Goal: Task Accomplishment & Management: Complete application form

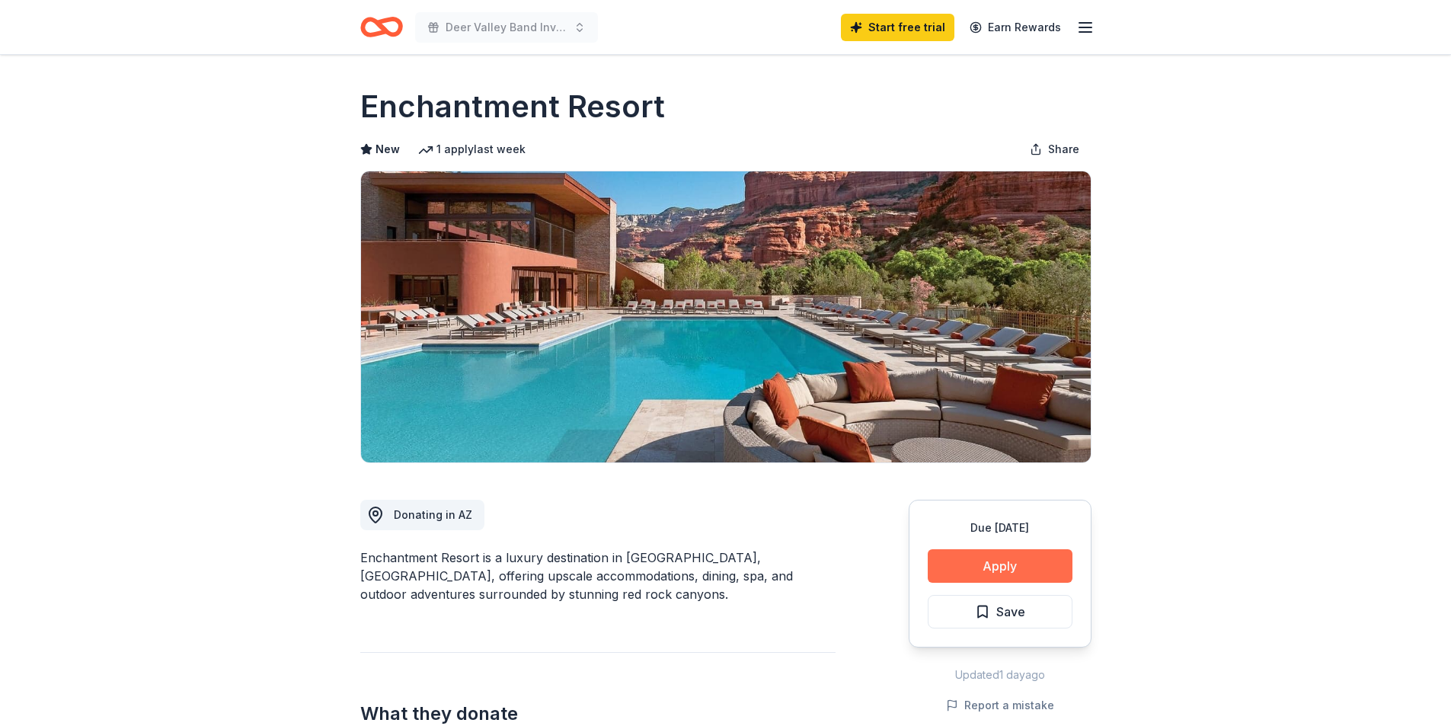
click at [1020, 563] on button "Apply" at bounding box center [1000, 566] width 145 height 34
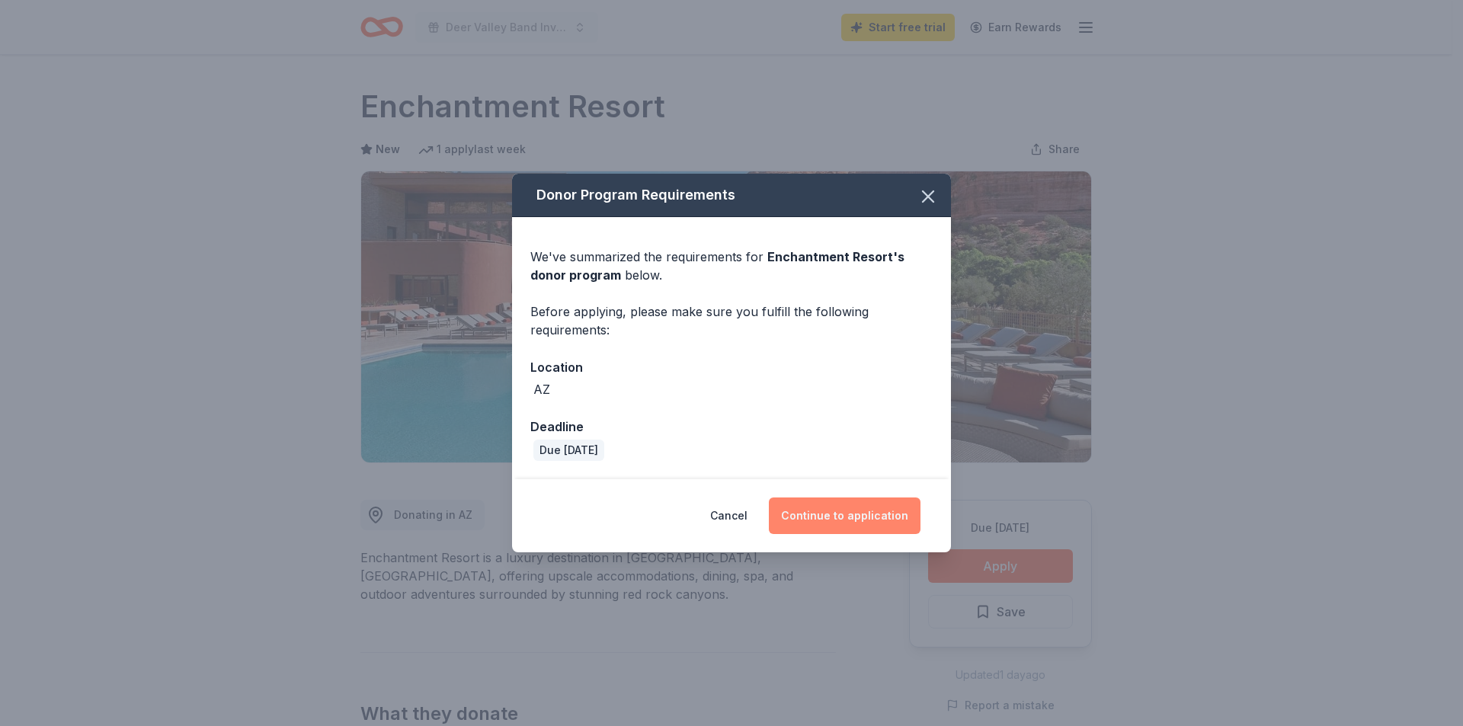
click at [878, 518] on button "Continue to application" at bounding box center [845, 516] width 152 height 37
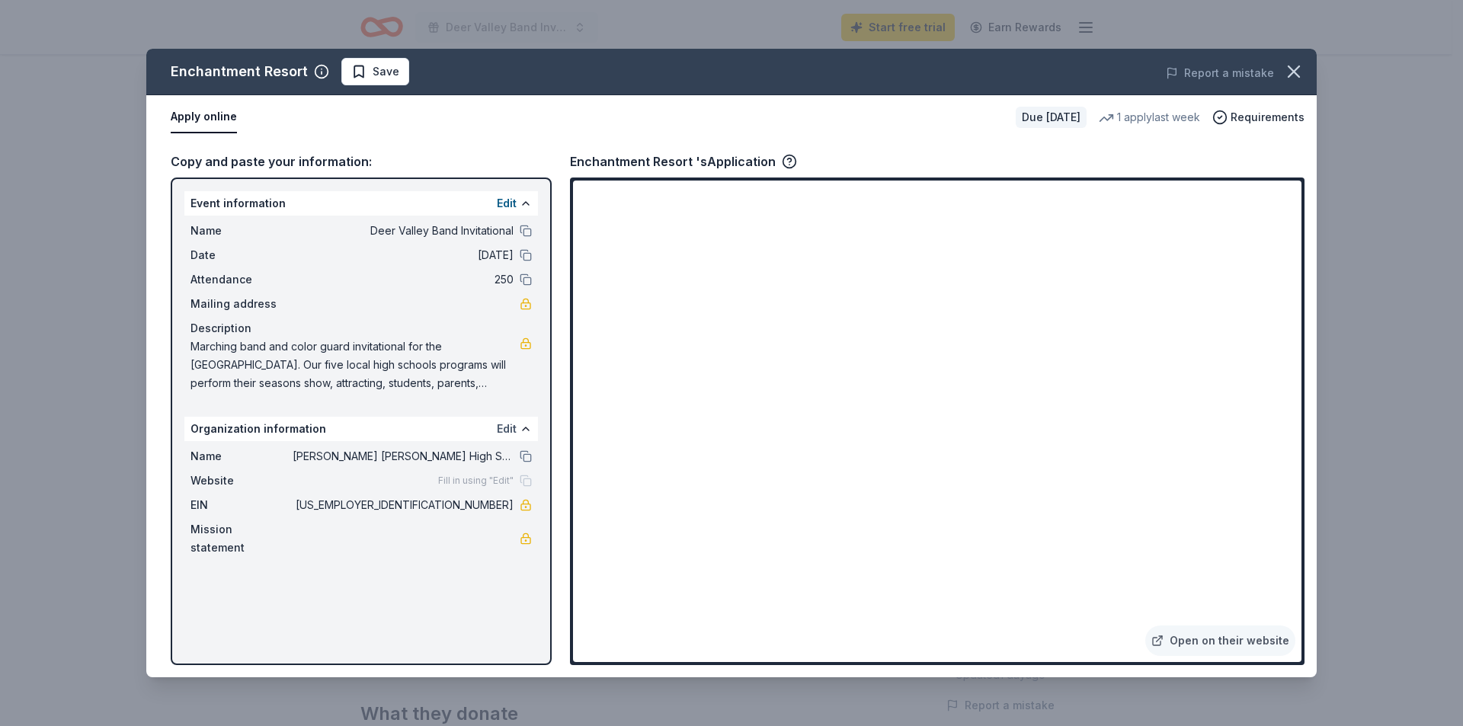
click at [512, 429] on button "Edit" at bounding box center [507, 429] width 20 height 18
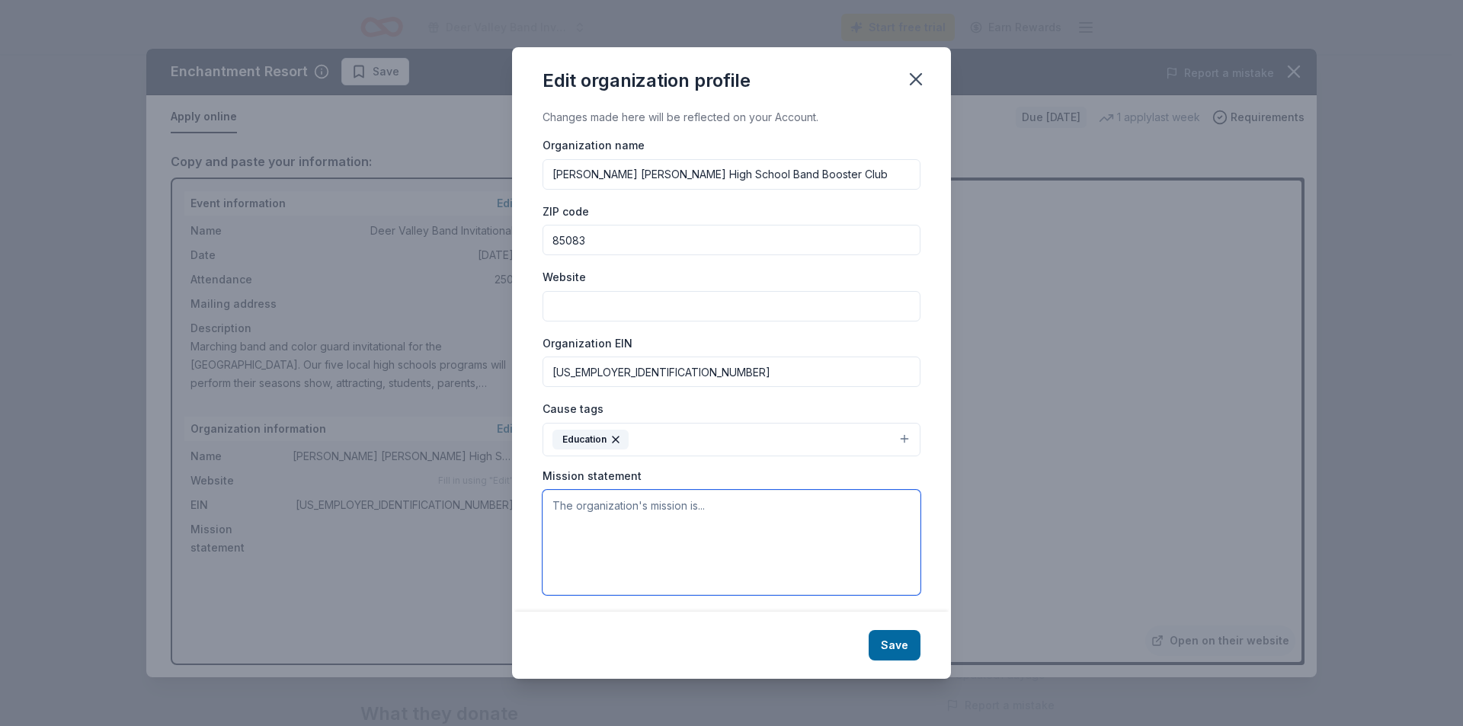
click at [658, 520] on textarea at bounding box center [731, 542] width 378 height 105
click at [615, 306] on input "Website" at bounding box center [731, 306] width 378 height 30
type input "[DOMAIN_NAME]"
click at [688, 503] on textarea at bounding box center [731, 542] width 378 height 105
click at [728, 501] on textarea at bounding box center [731, 542] width 378 height 105
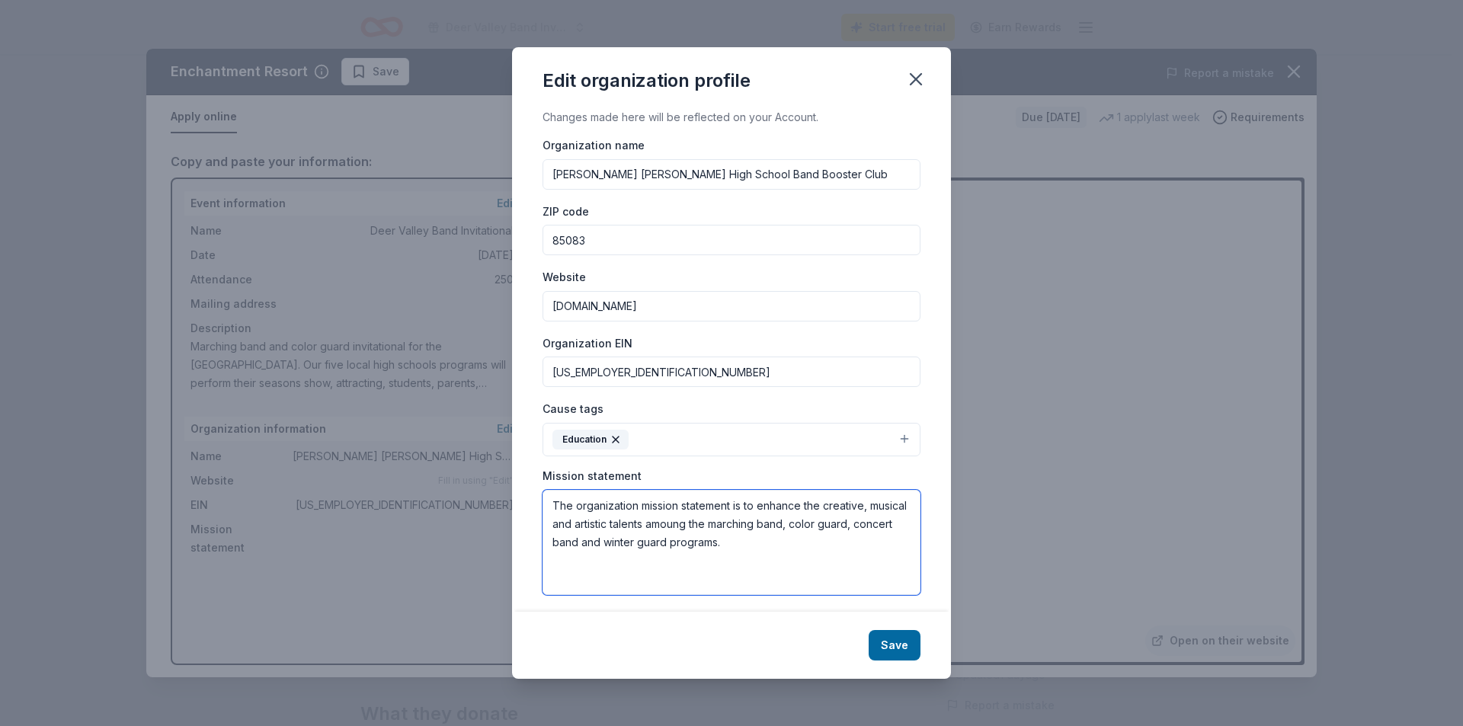
click at [713, 523] on textarea "The organization mission statement is to enhance the creative, musical and arti…" at bounding box center [731, 542] width 378 height 105
click at [620, 542] on textarea "The organization mission statement is to enhance the creative, musical and arti…" at bounding box center [731, 542] width 378 height 105
type textarea "The organization mission statement is to enhance the creative, musical and arti…"
click at [898, 633] on button "Save" at bounding box center [895, 645] width 52 height 30
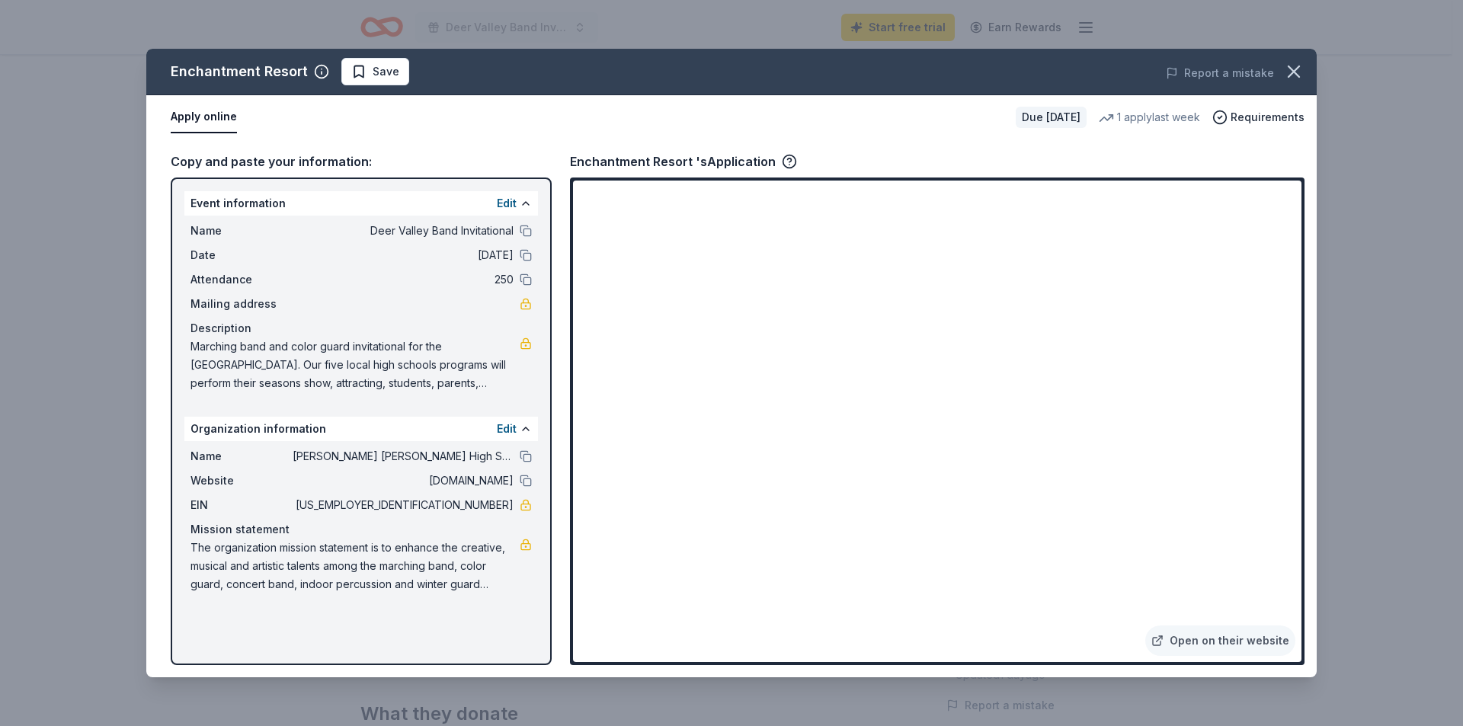
click at [524, 308] on link at bounding box center [526, 304] width 12 height 12
click at [489, 642] on div "Event information Edit Name Deer Valley Band Invitational Date 10/21/25 Attenda…" at bounding box center [361, 422] width 381 height 488
click at [530, 233] on button at bounding box center [526, 231] width 12 height 12
click at [526, 255] on button at bounding box center [526, 255] width 12 height 12
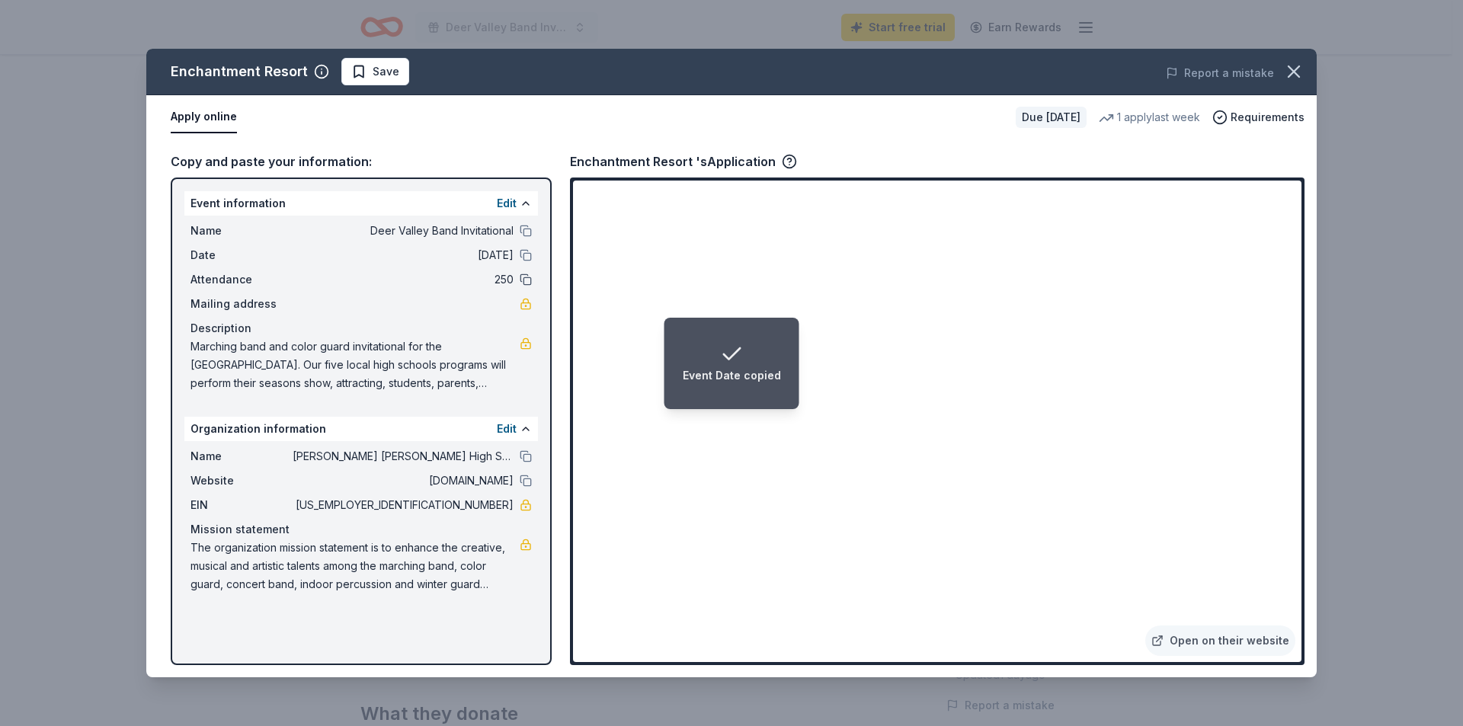
click at [524, 278] on button at bounding box center [526, 280] width 12 height 12
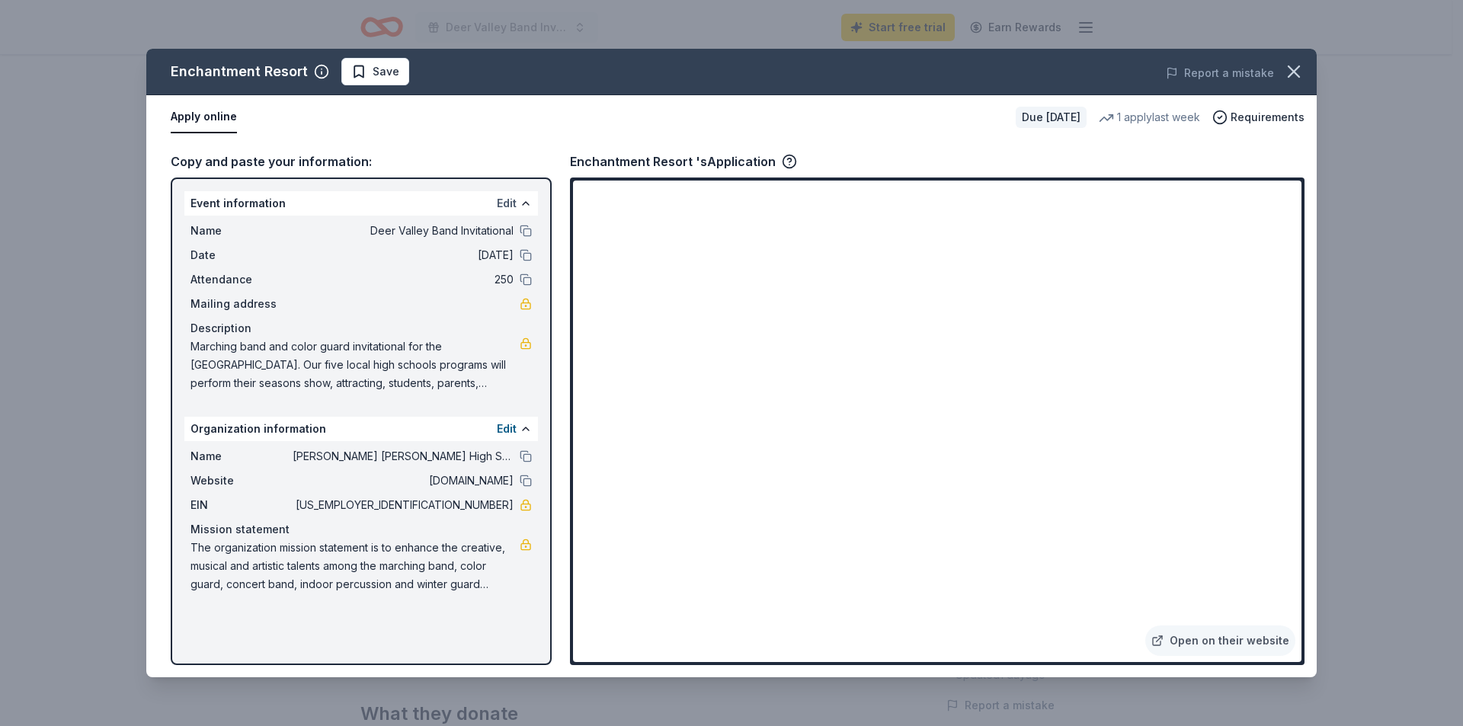
click at [501, 201] on button "Edit" at bounding box center [507, 203] width 20 height 18
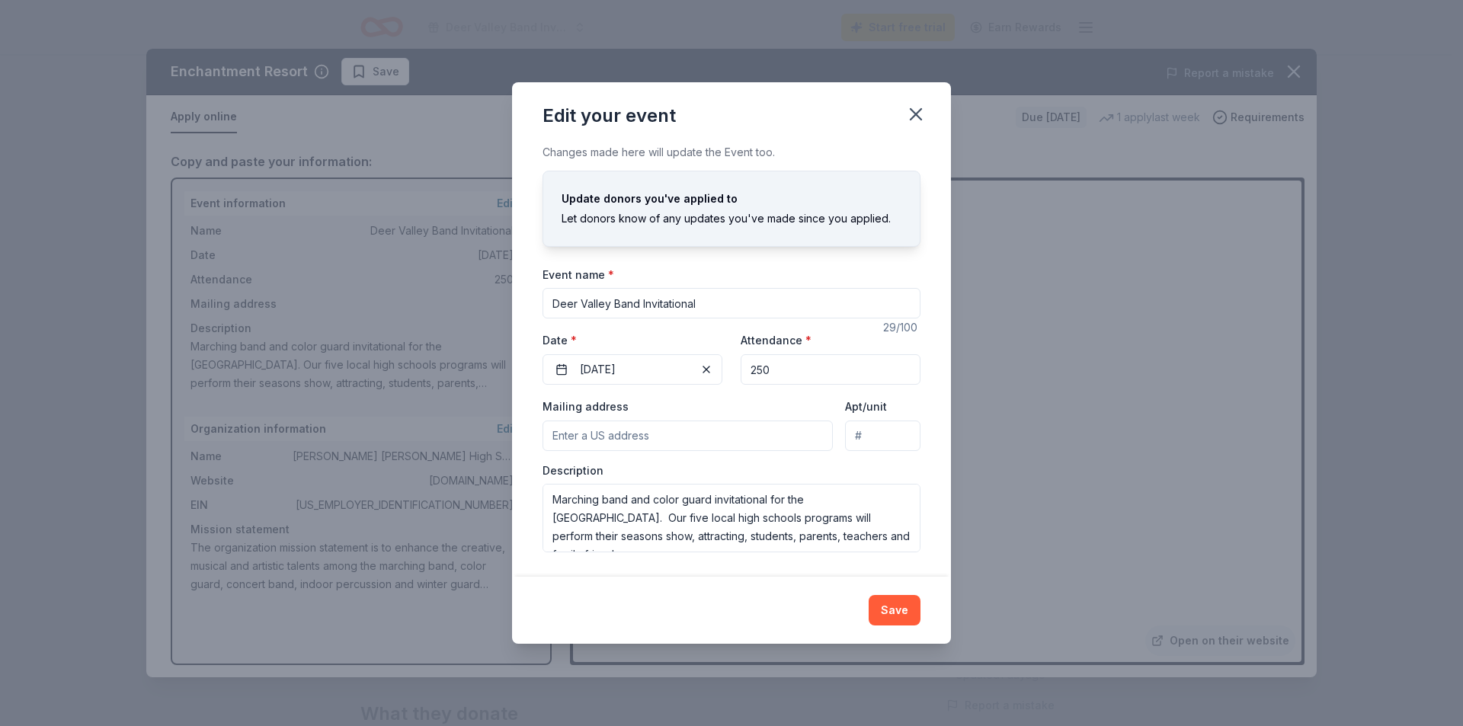
click at [732, 442] on input "Mailing address" at bounding box center [687, 436] width 290 height 30
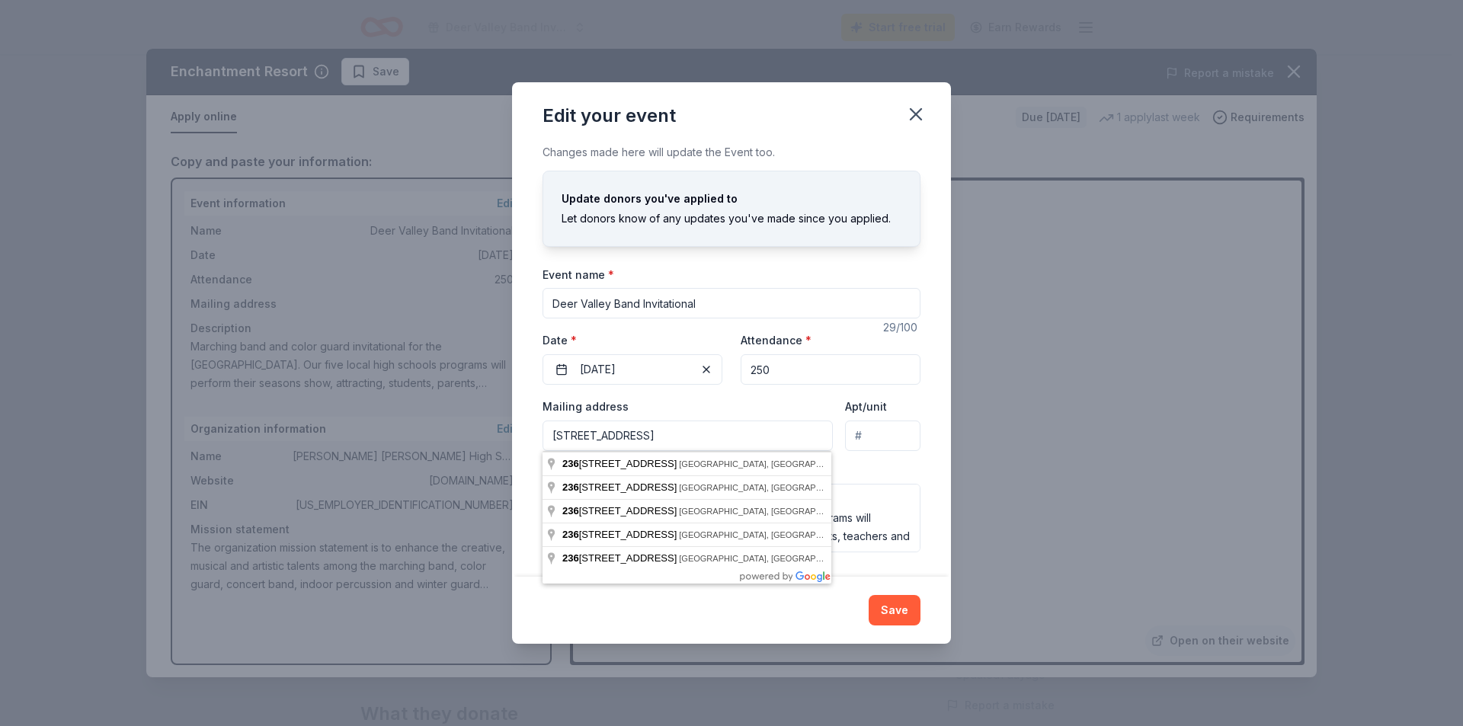
click at [773, 446] on input "23633 N. 58th Ave" at bounding box center [687, 436] width 290 height 30
click at [836, 622] on div "Save" at bounding box center [731, 610] width 378 height 30
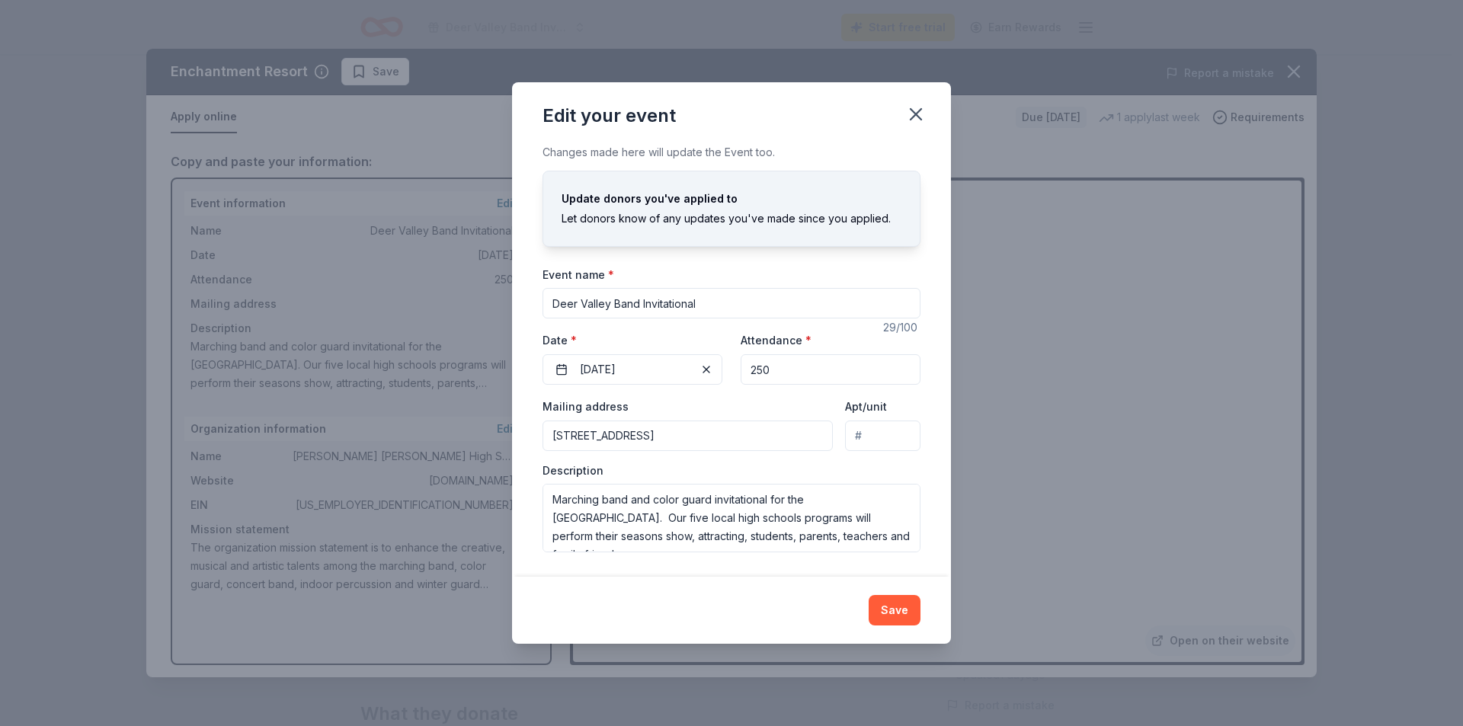
click at [776, 436] on input "23633 N. 58th Ave" at bounding box center [687, 436] width 290 height 30
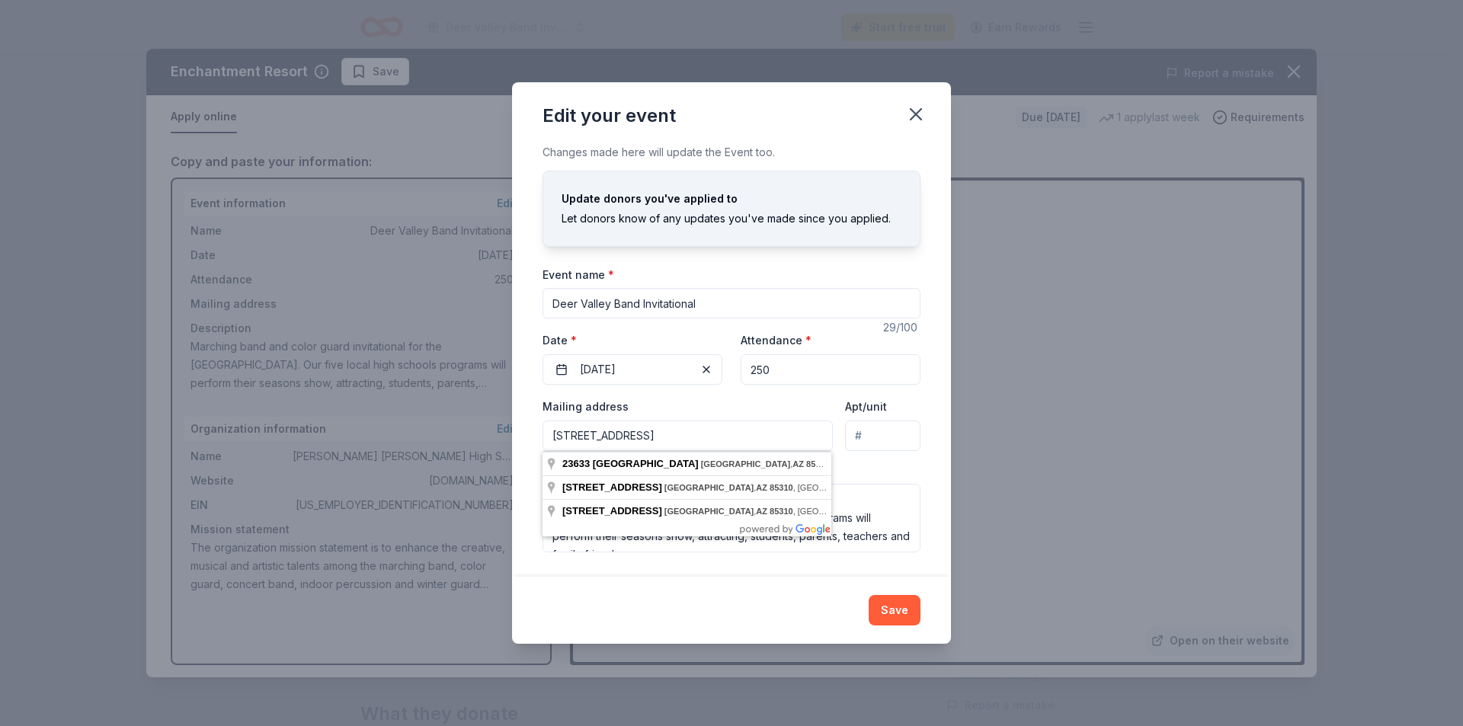
type input "23633 N. 58th Ave Glendale, AZ 85310"
click at [901, 467] on div "Description Marching band and color guard invitational for the Deer Valley High…" at bounding box center [731, 508] width 378 height 90
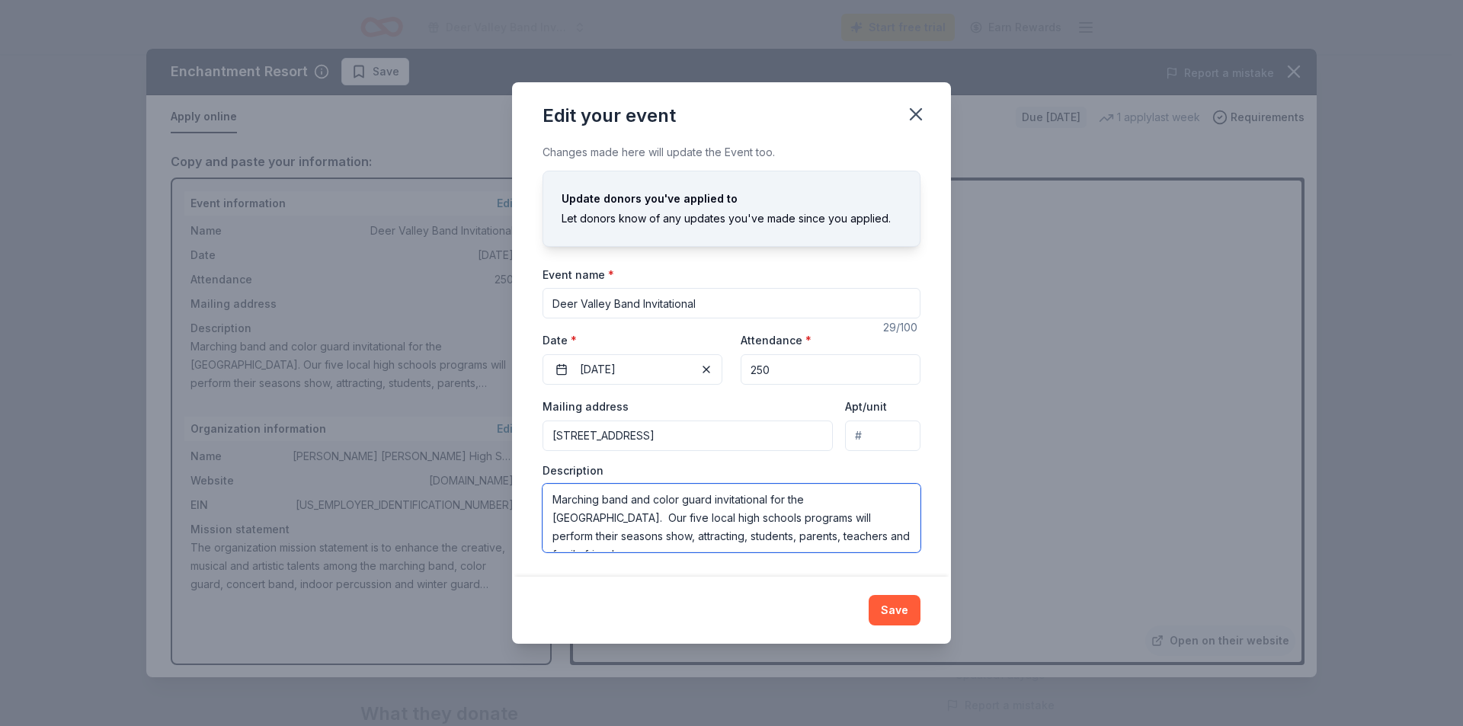
click at [635, 517] on textarea "Marching band and color guard invitational for the Deer Valley High School Dist…" at bounding box center [731, 518] width 378 height 69
click at [700, 533] on textarea "Marching band and color guard invitational for the Deer Valley High School Dist…" at bounding box center [731, 518] width 378 height 69
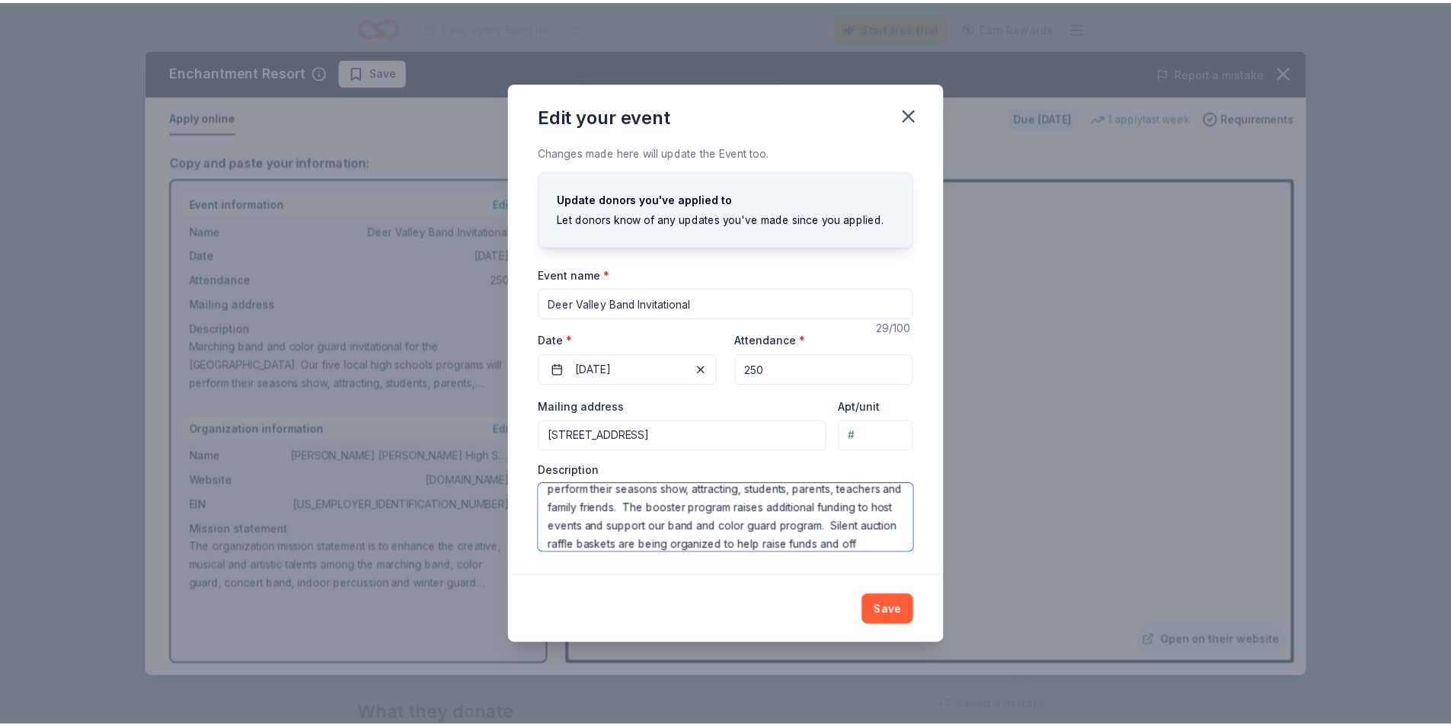
scroll to position [65, 0]
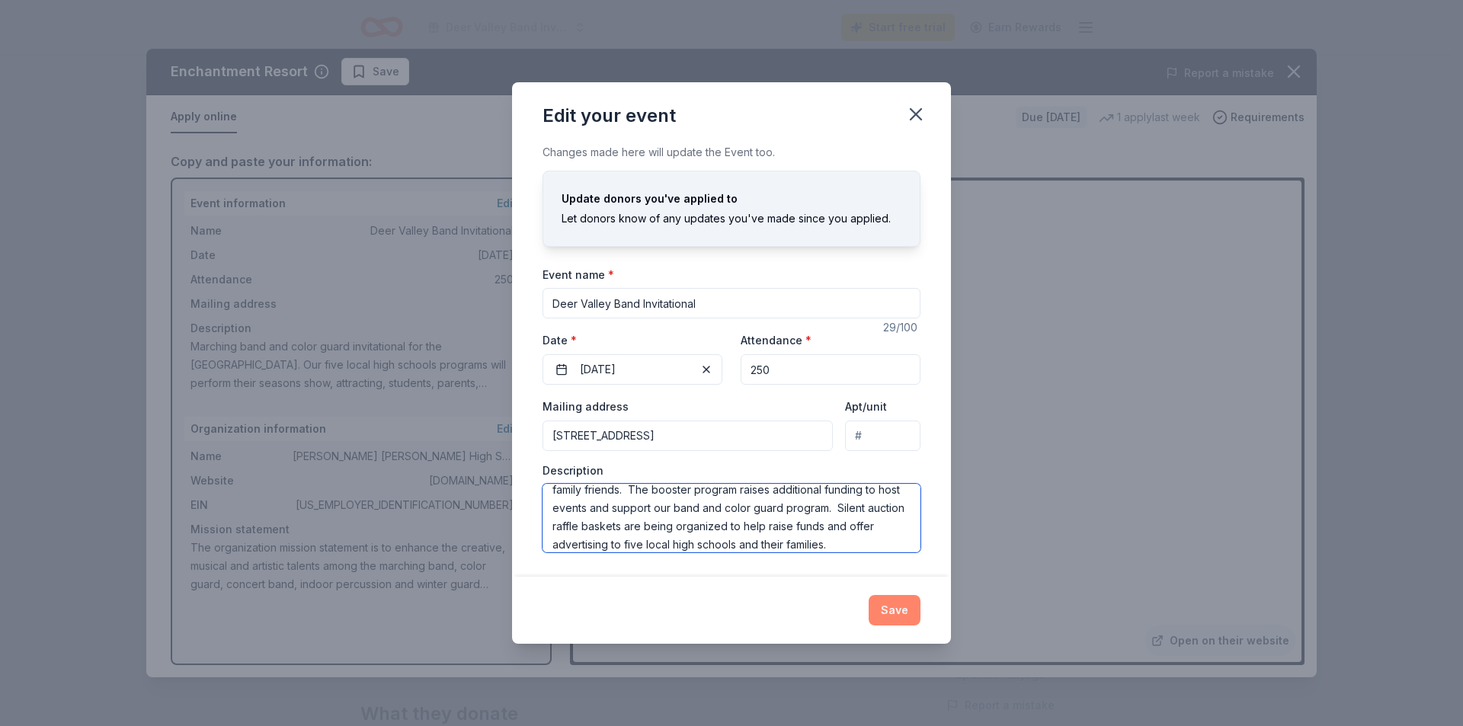
type textarea "Marching band and color guard invitational for the Deer Valley High School Dist…"
drag, startPoint x: 889, startPoint y: 609, endPoint x: 891, endPoint y: 616, distance: 8.0
click at [891, 616] on button "Save" at bounding box center [895, 610] width 52 height 30
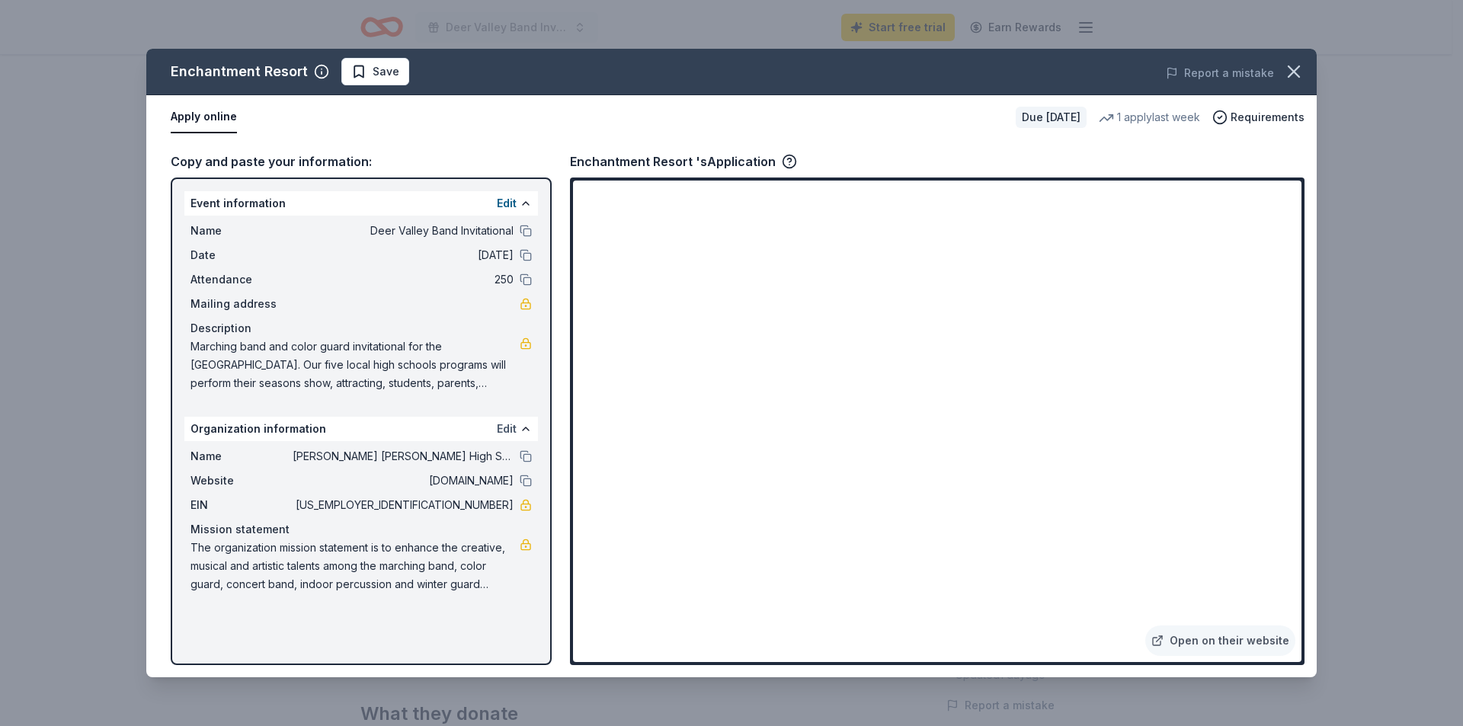
click at [502, 430] on button "Edit" at bounding box center [507, 429] width 20 height 18
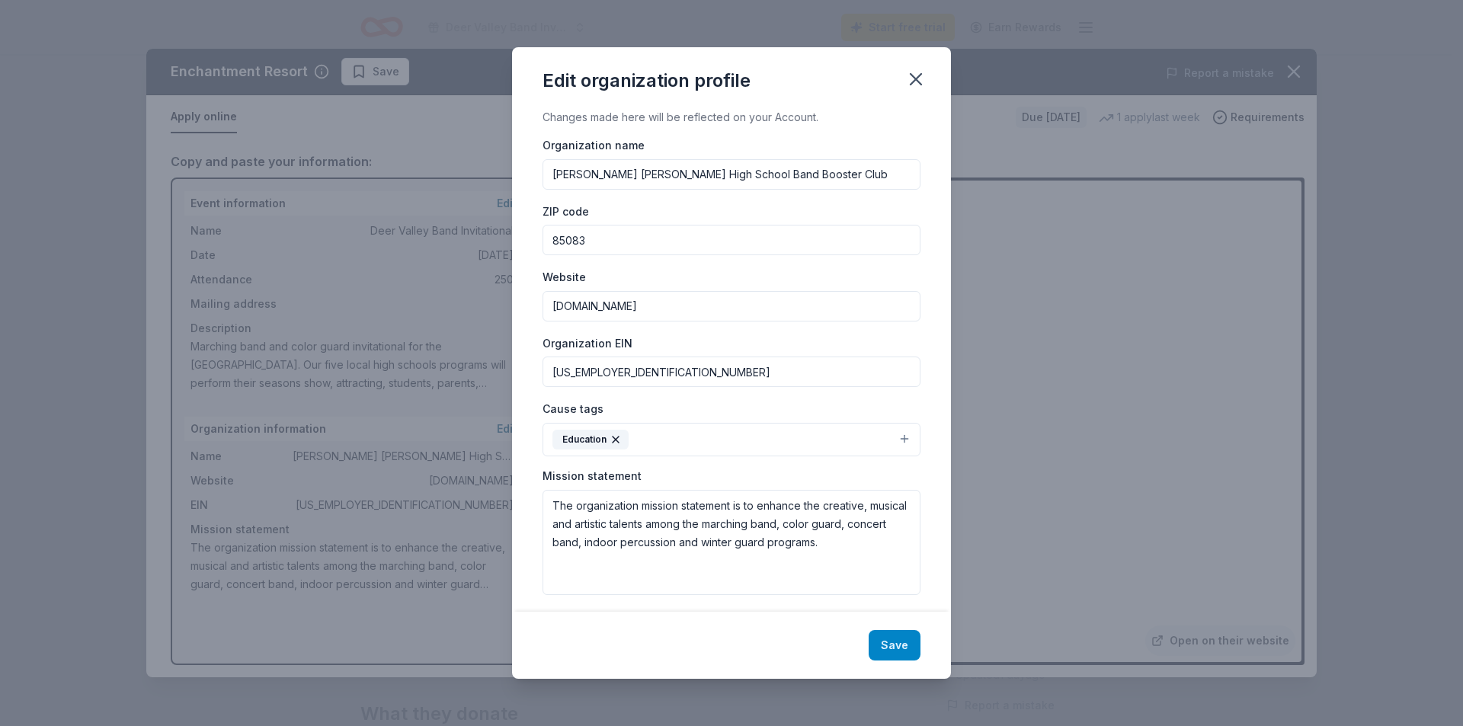
click at [886, 648] on button "Save" at bounding box center [895, 645] width 52 height 30
click at [886, 642] on div "Save" at bounding box center [731, 645] width 439 height 67
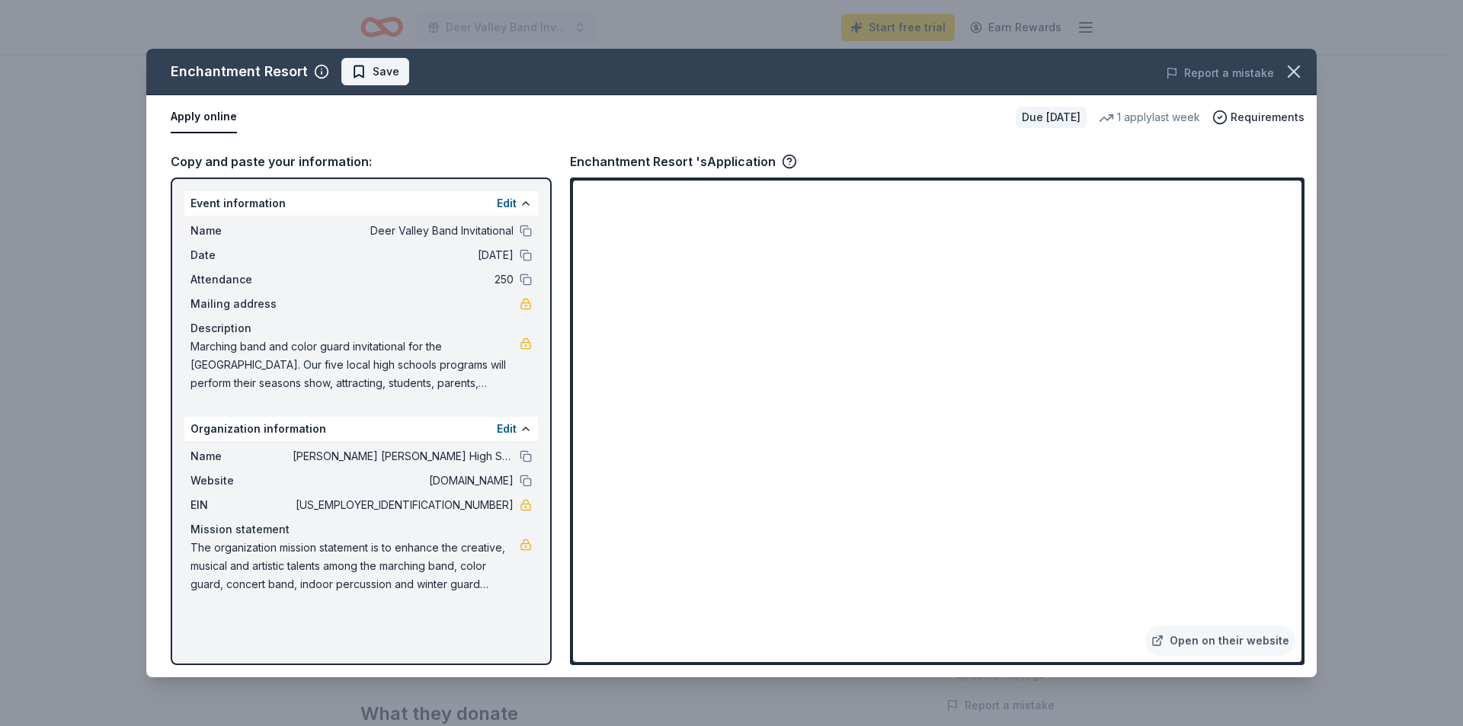
click at [385, 62] on span "Save" at bounding box center [386, 71] width 27 height 18
click at [385, 62] on div "Enchantment Resort Save" at bounding box center [497, 71] width 702 height 27
click at [1259, 116] on span "Requirements" at bounding box center [1267, 117] width 74 height 18
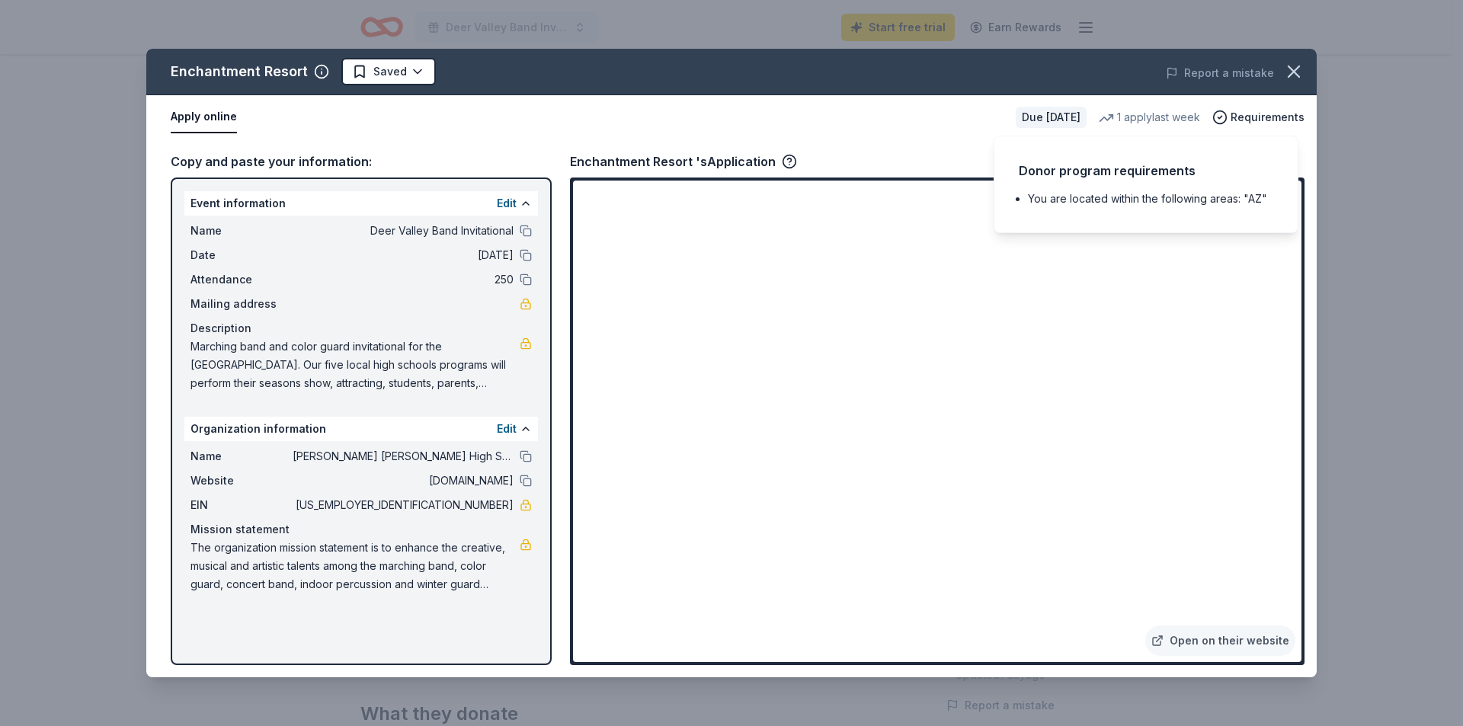
click at [185, 116] on button "Apply online" at bounding box center [204, 117] width 66 height 32
click at [789, 159] on icon "button" at bounding box center [790, 160] width 4 height 4
click at [786, 157] on icon "button" at bounding box center [789, 161] width 15 height 15
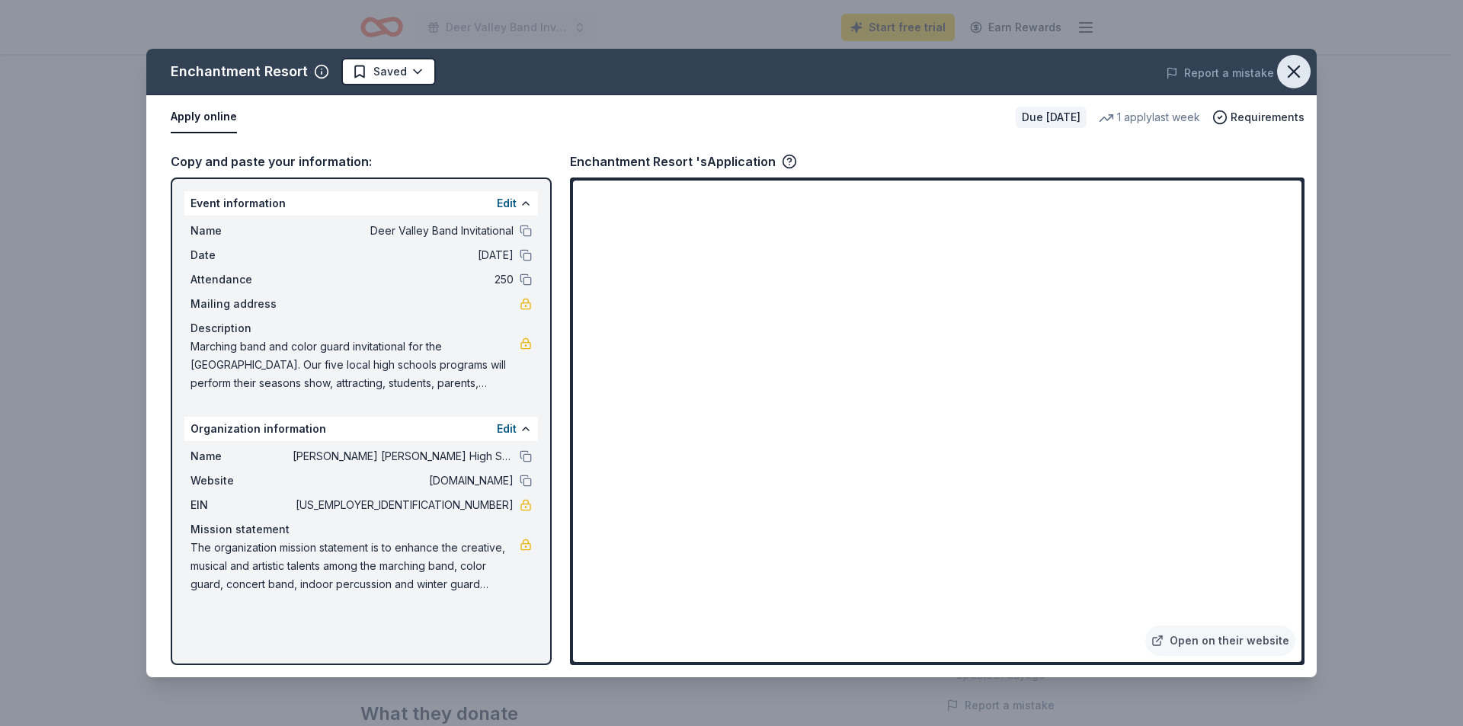
click at [1297, 75] on icon "button" at bounding box center [1293, 71] width 11 height 11
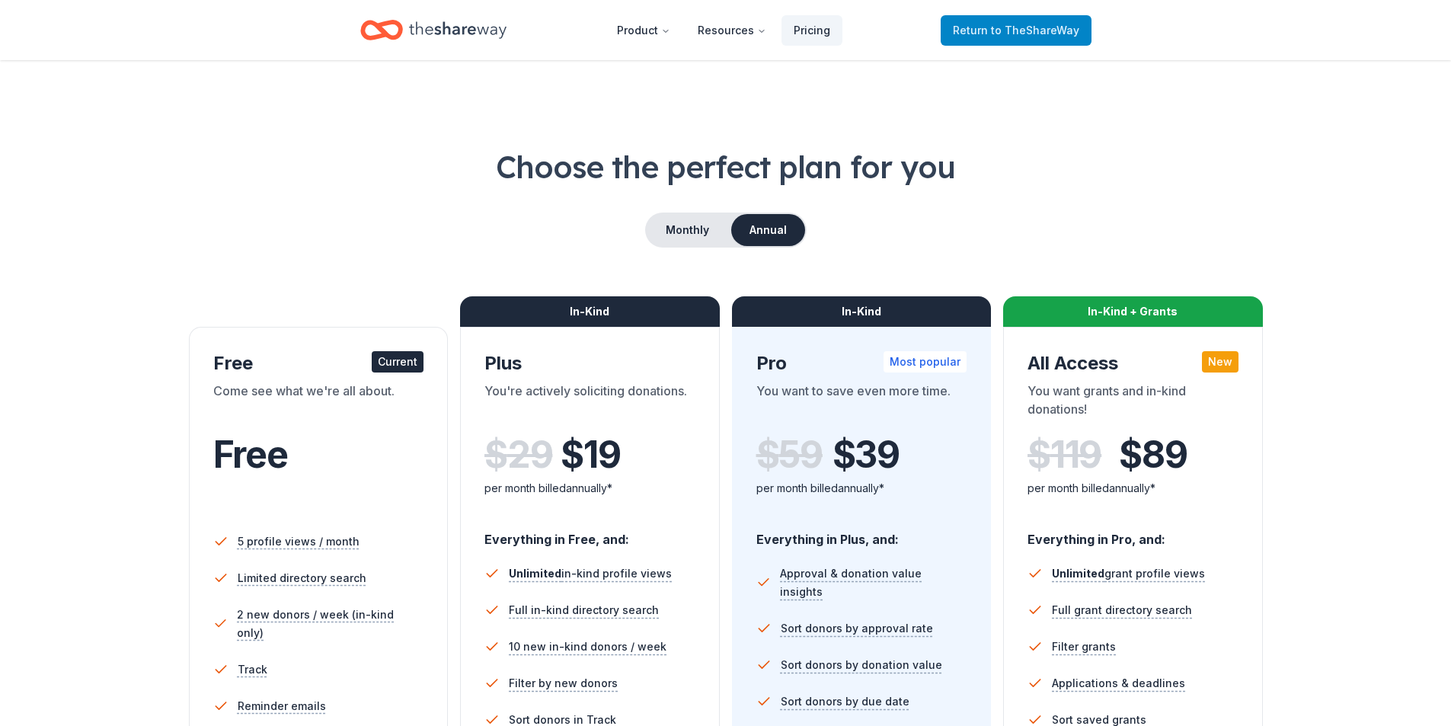
click at [1005, 41] on link "Return to TheShareWay" at bounding box center [1016, 30] width 151 height 30
click at [987, 24] on span "Return to TheShareWay" at bounding box center [1016, 30] width 126 height 18
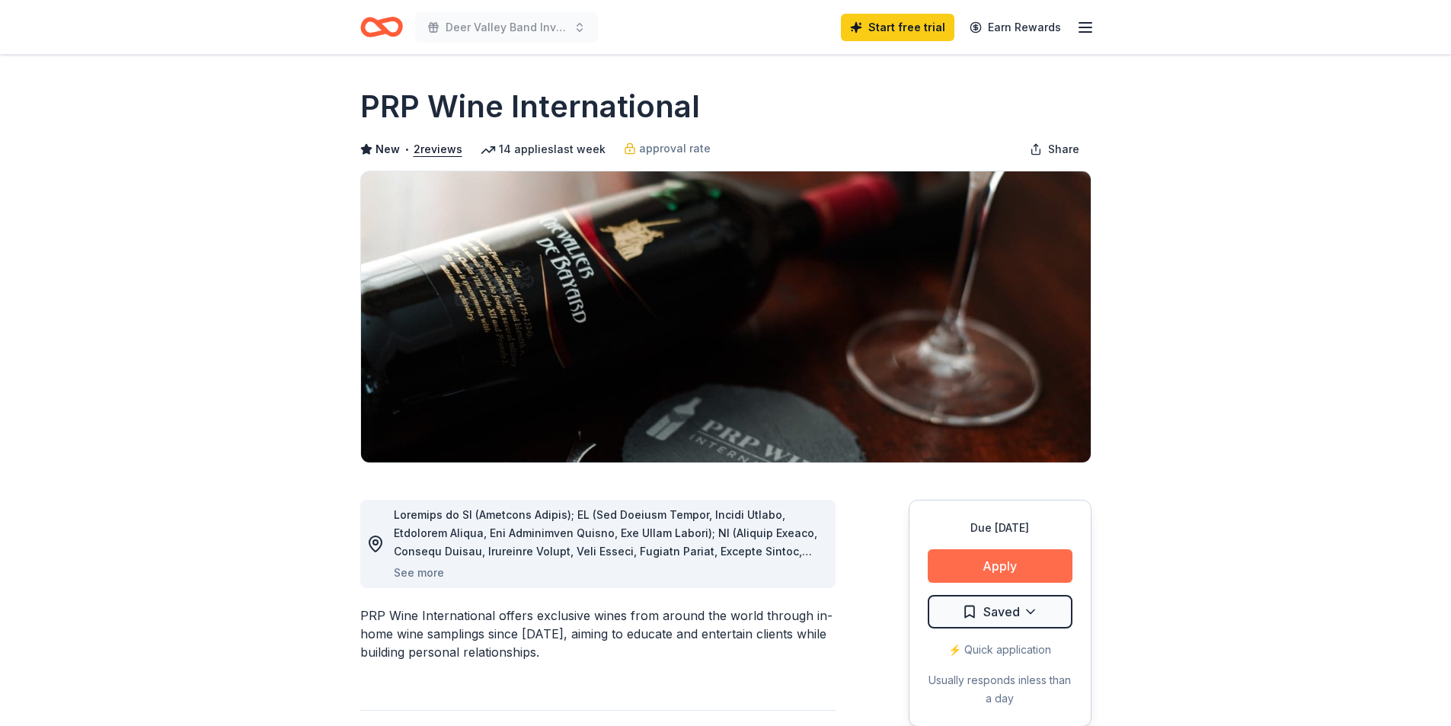
click at [960, 565] on button "Apply" at bounding box center [1000, 566] width 145 height 34
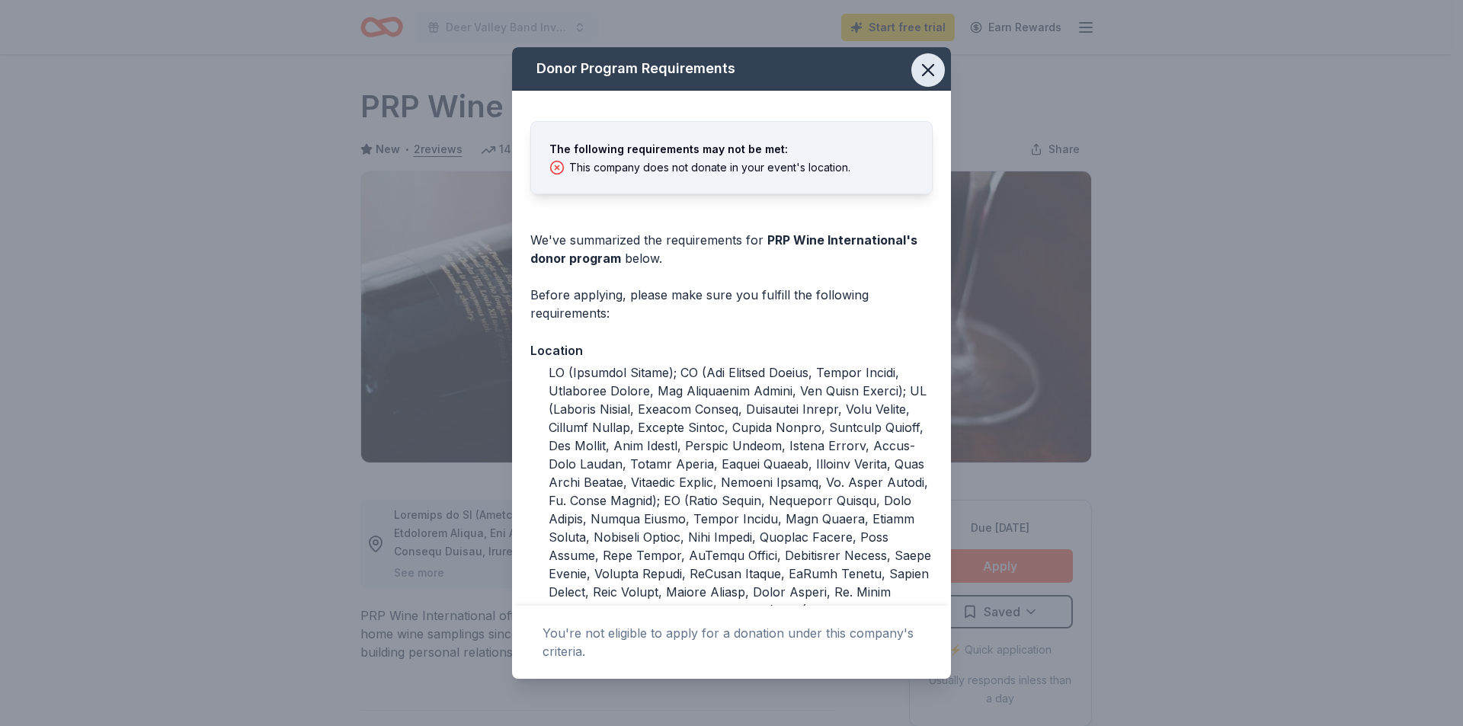
click at [923, 75] on icon "button" at bounding box center [928, 70] width 11 height 11
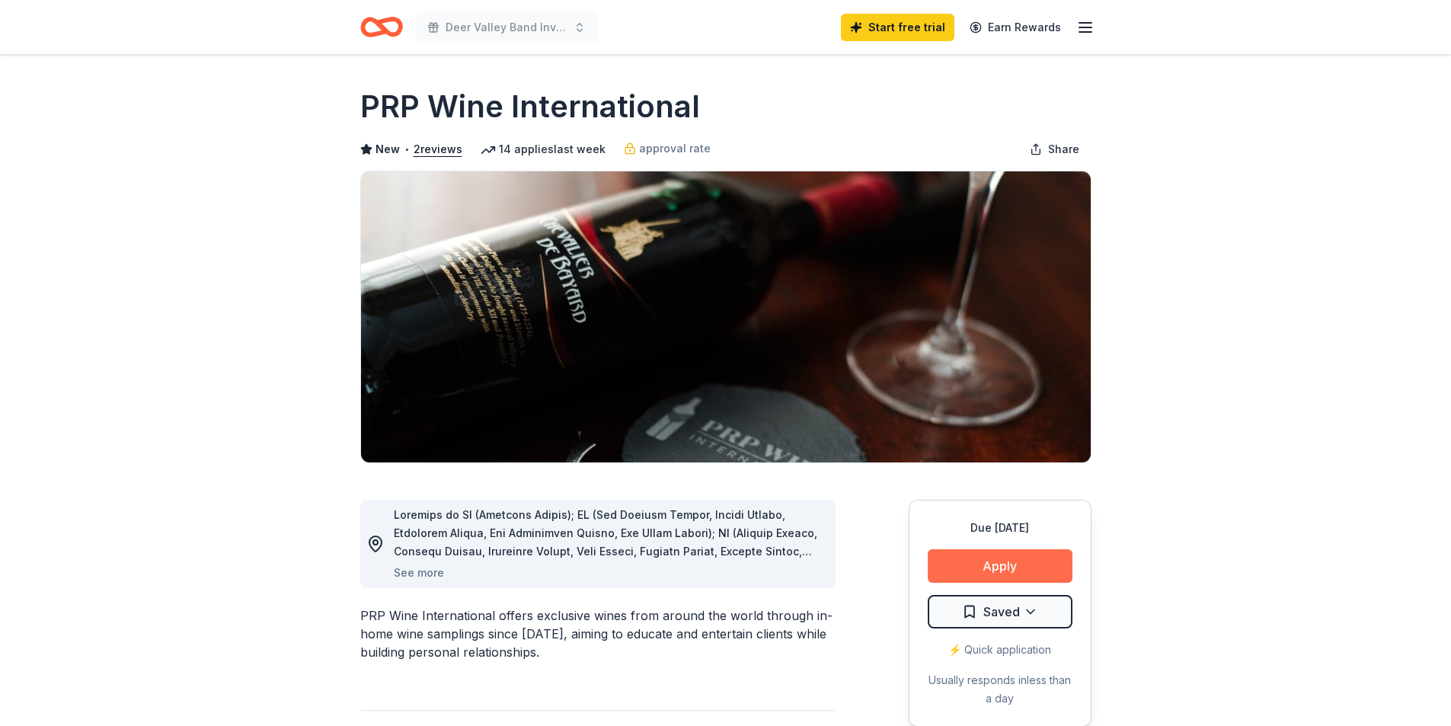
click at [1032, 568] on button "Apply" at bounding box center [1000, 566] width 145 height 34
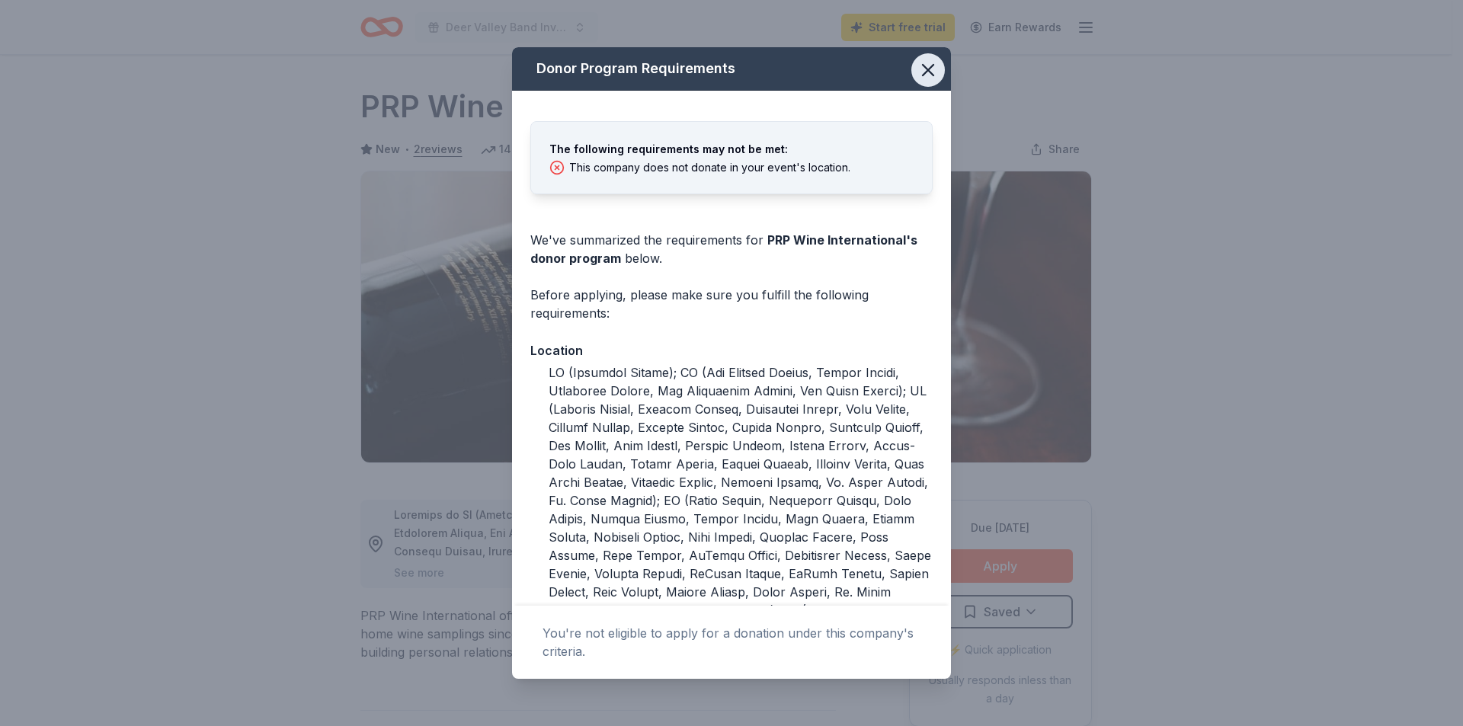
click at [923, 71] on icon "button" at bounding box center [928, 70] width 11 height 11
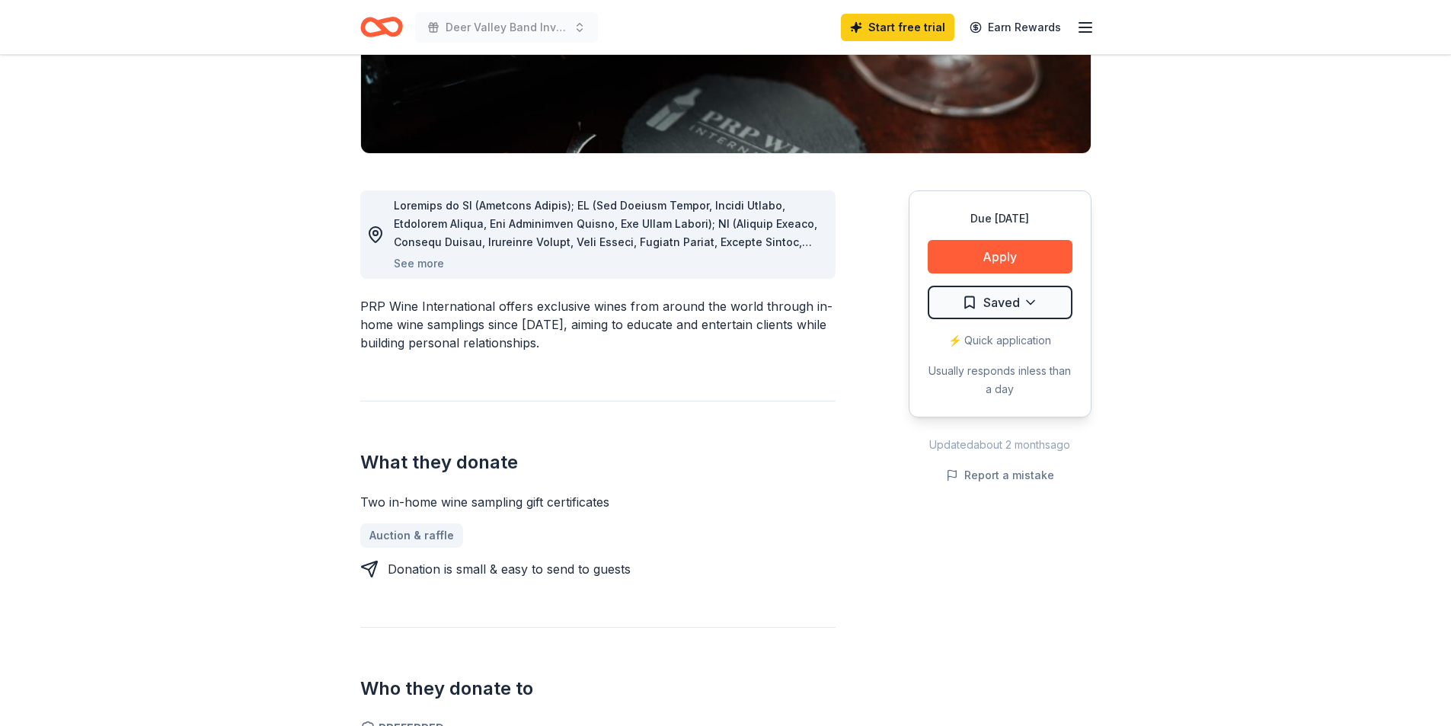
scroll to position [315, 0]
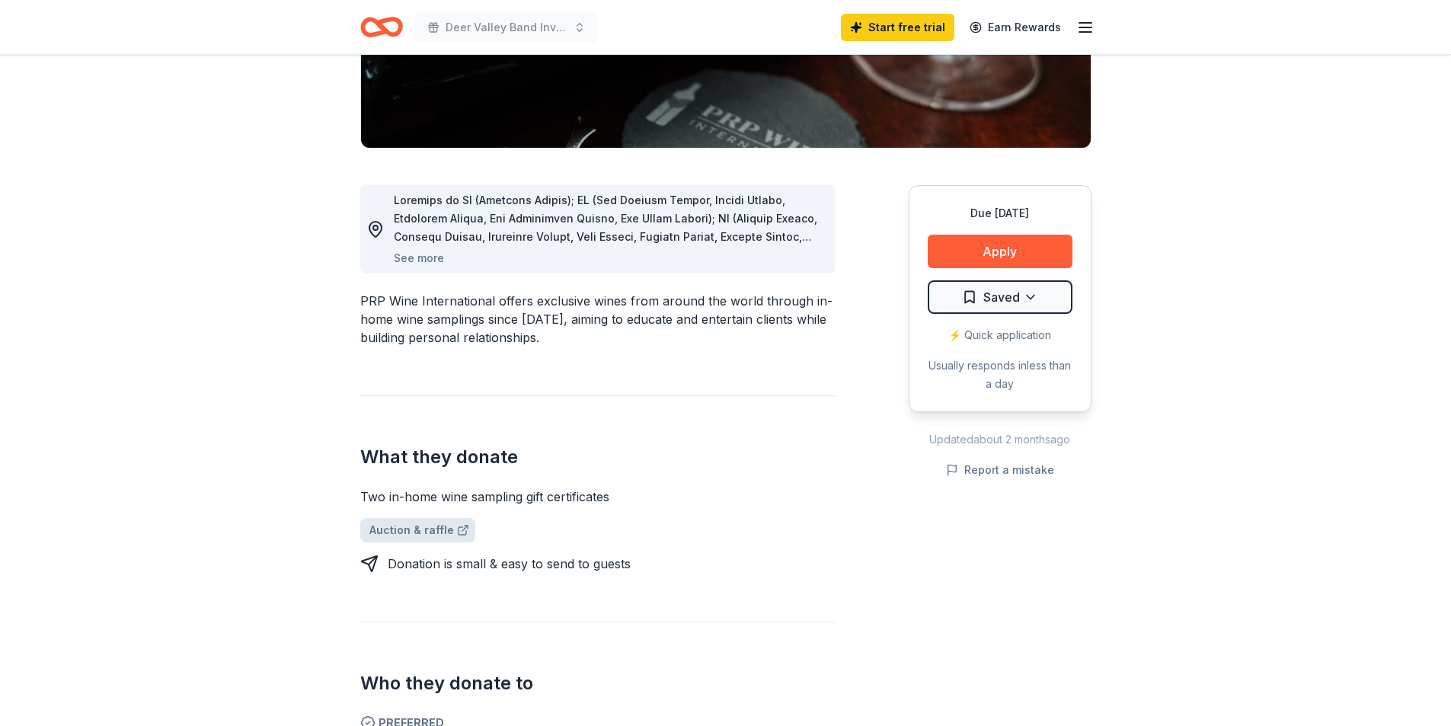
click at [425, 527] on link "Auction & raffle" at bounding box center [417, 530] width 115 height 24
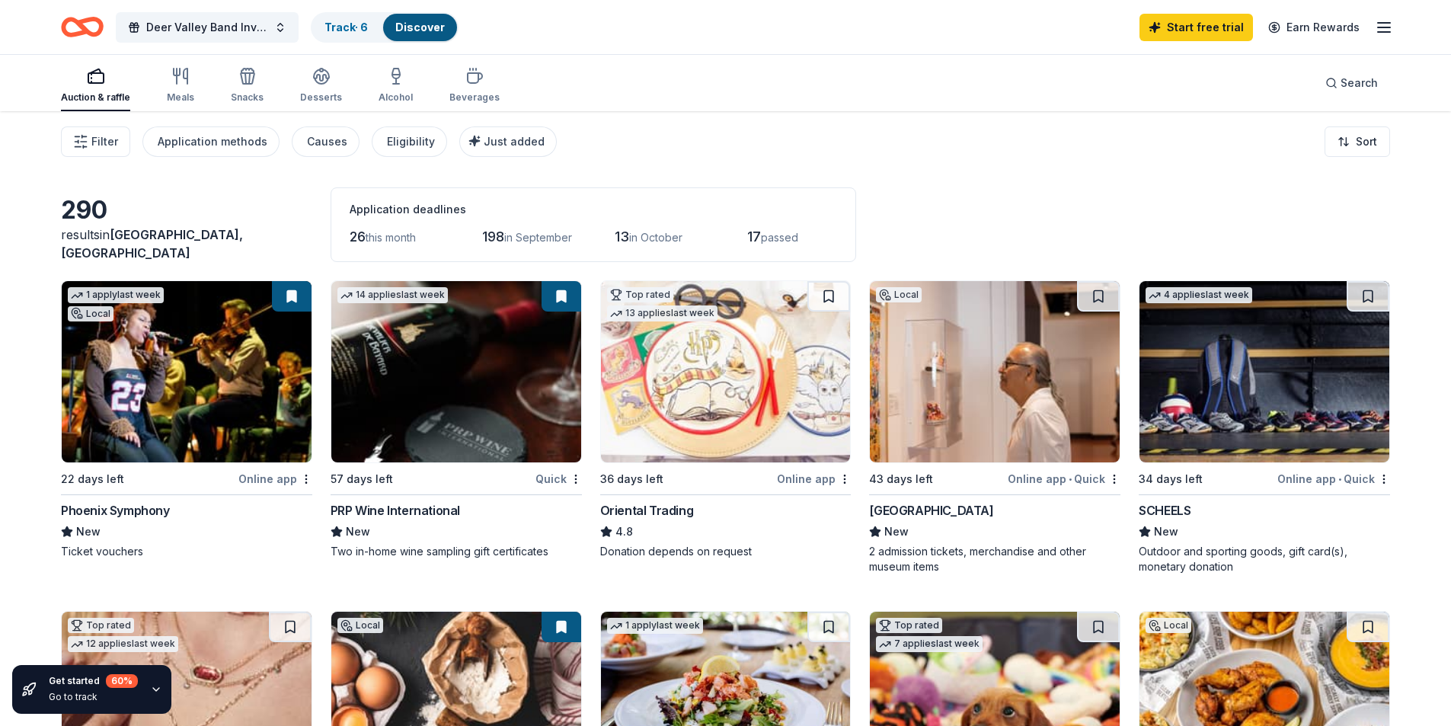
click at [95, 534] on span "New" at bounding box center [88, 532] width 24 height 18
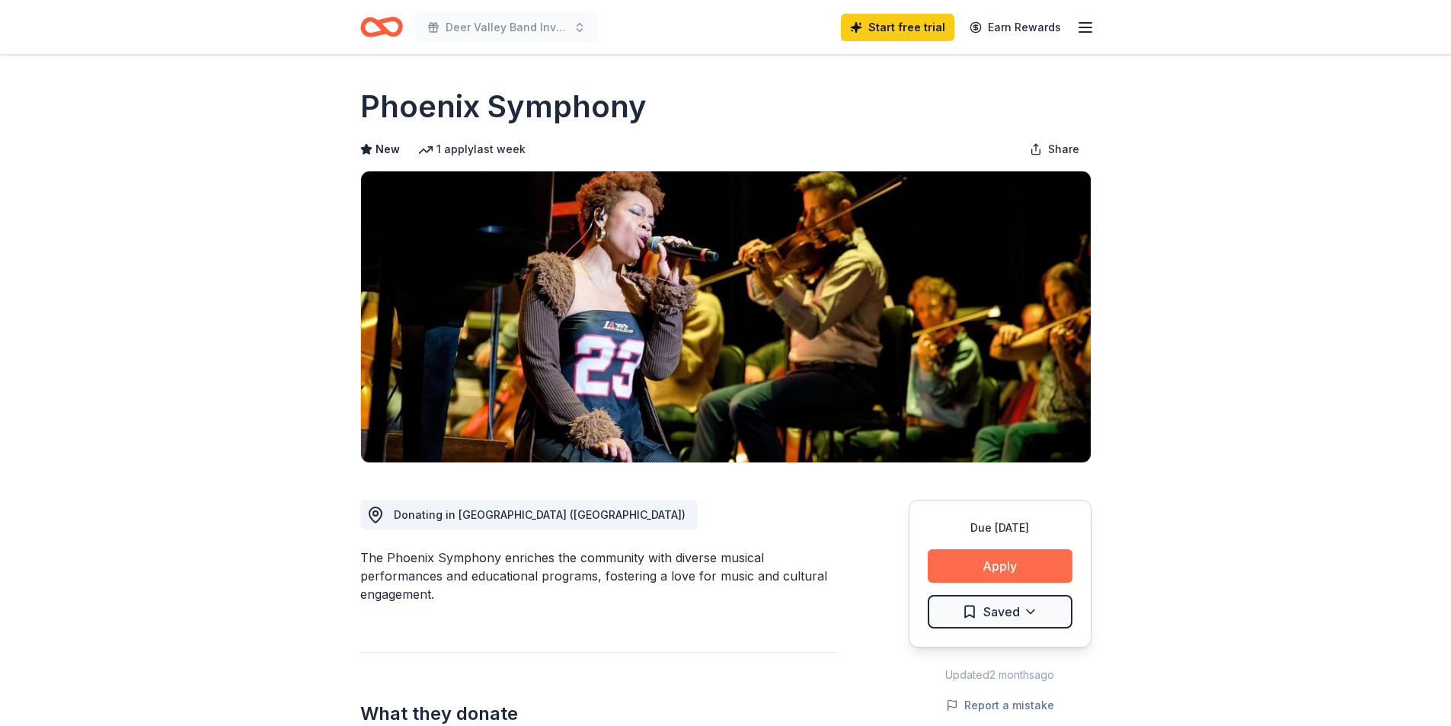
click at [1051, 558] on button "Apply" at bounding box center [1000, 566] width 145 height 34
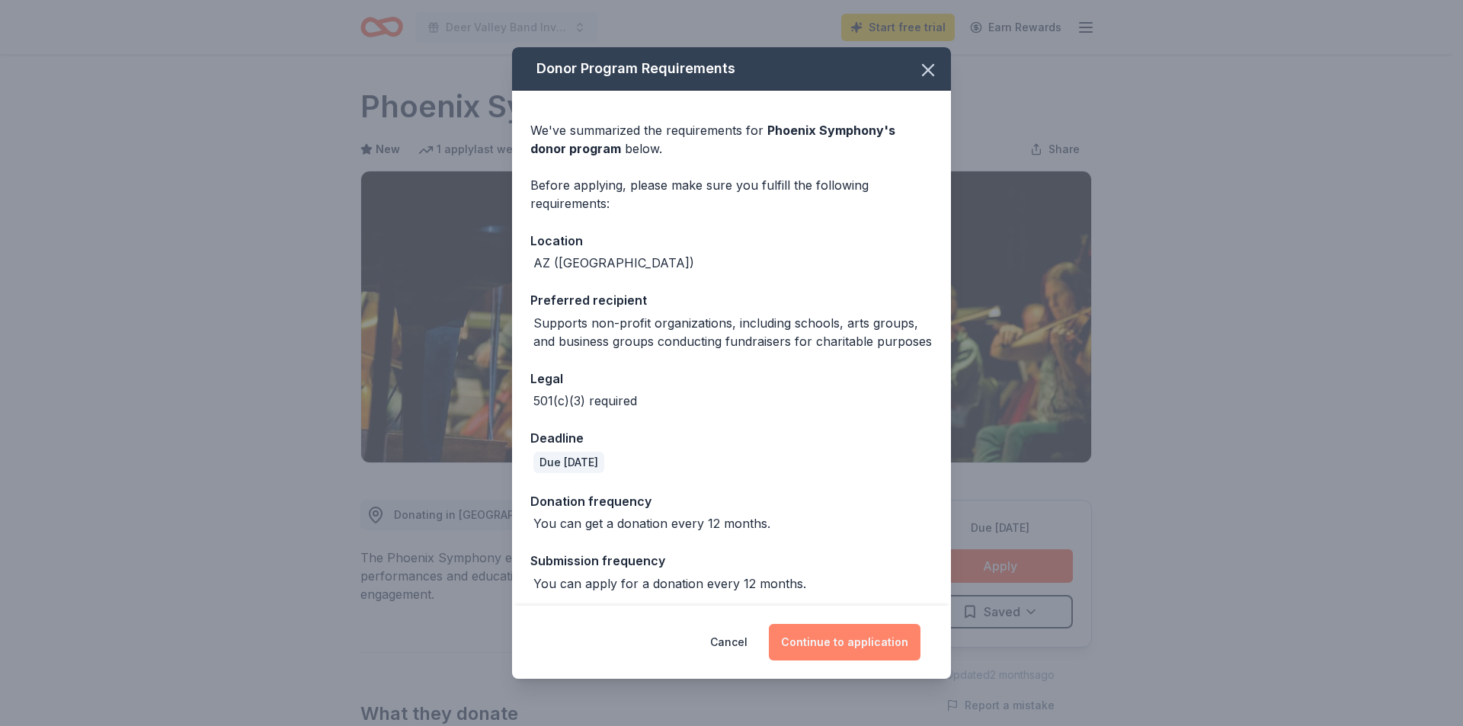
click at [846, 638] on button "Continue to application" at bounding box center [845, 642] width 152 height 37
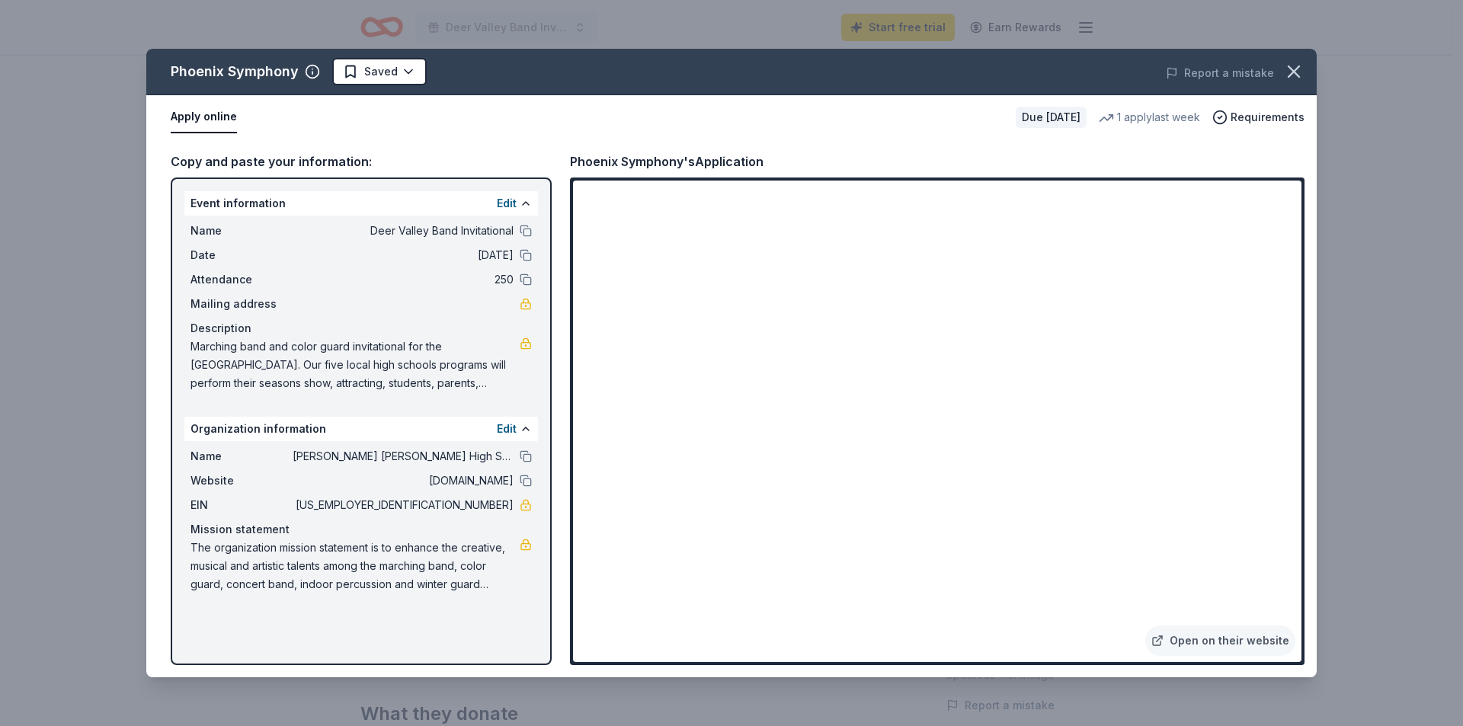
click at [449, 377] on span "Marching band and color guard invitational for the Deer Valley High School Dist…" at bounding box center [354, 365] width 329 height 55
click at [507, 198] on button "Edit" at bounding box center [507, 203] width 20 height 18
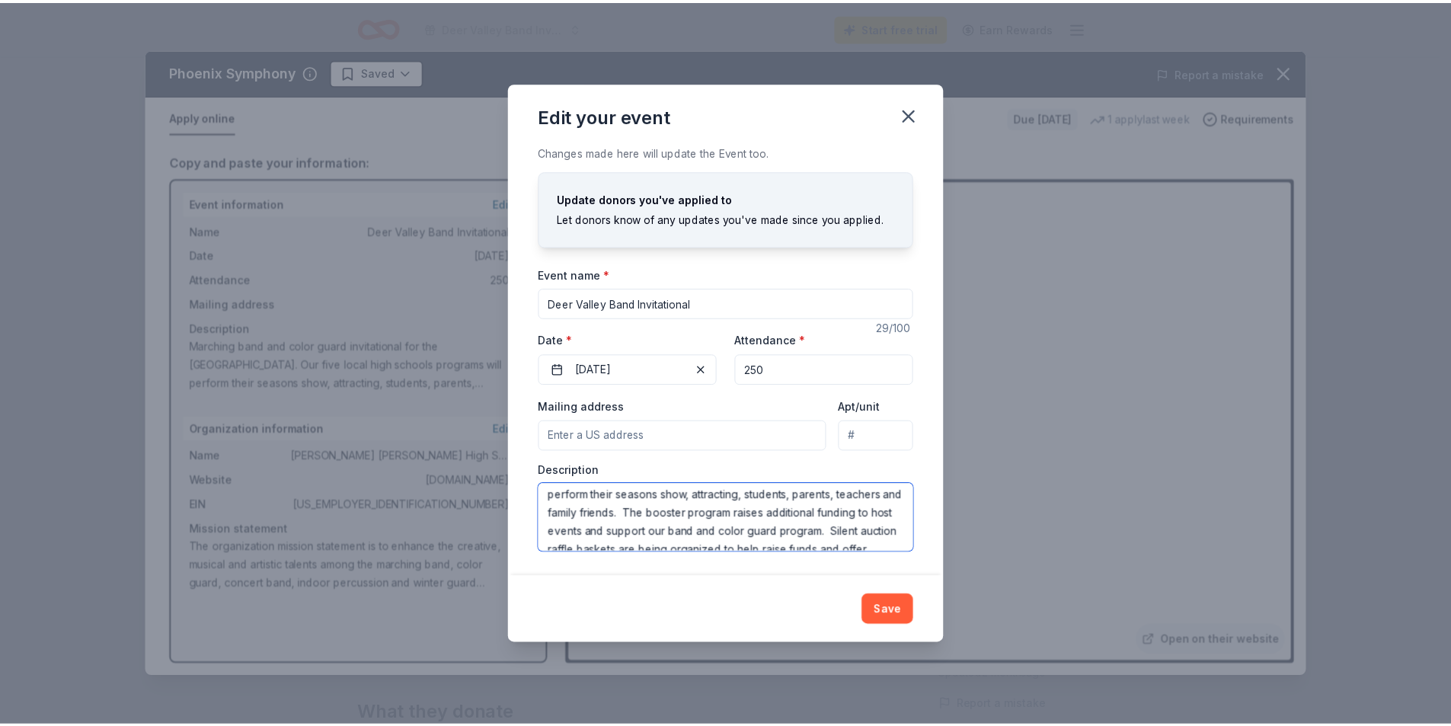
scroll to position [73, 0]
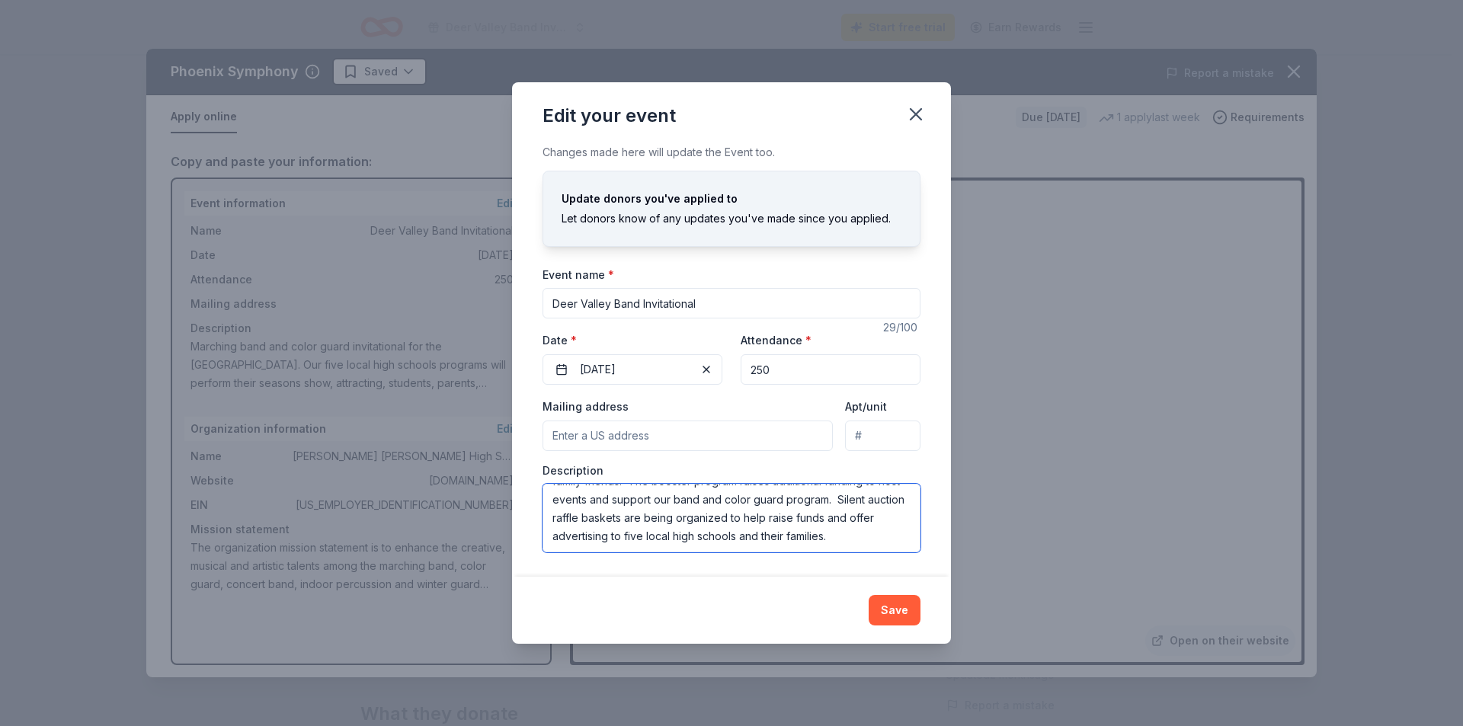
drag, startPoint x: 551, startPoint y: 494, endPoint x: 854, endPoint y: 541, distance: 306.8
click at [854, 541] on textarea "Marching band and color guard invitational for the [GEOGRAPHIC_DATA]. Our five …" at bounding box center [731, 518] width 378 height 69
click at [1074, 567] on div "Edit your event Changes made here will update the Event too. Update donors you'…" at bounding box center [731, 363] width 1463 height 726
click at [1072, 566] on iframe at bounding box center [937, 422] width 728 height 482
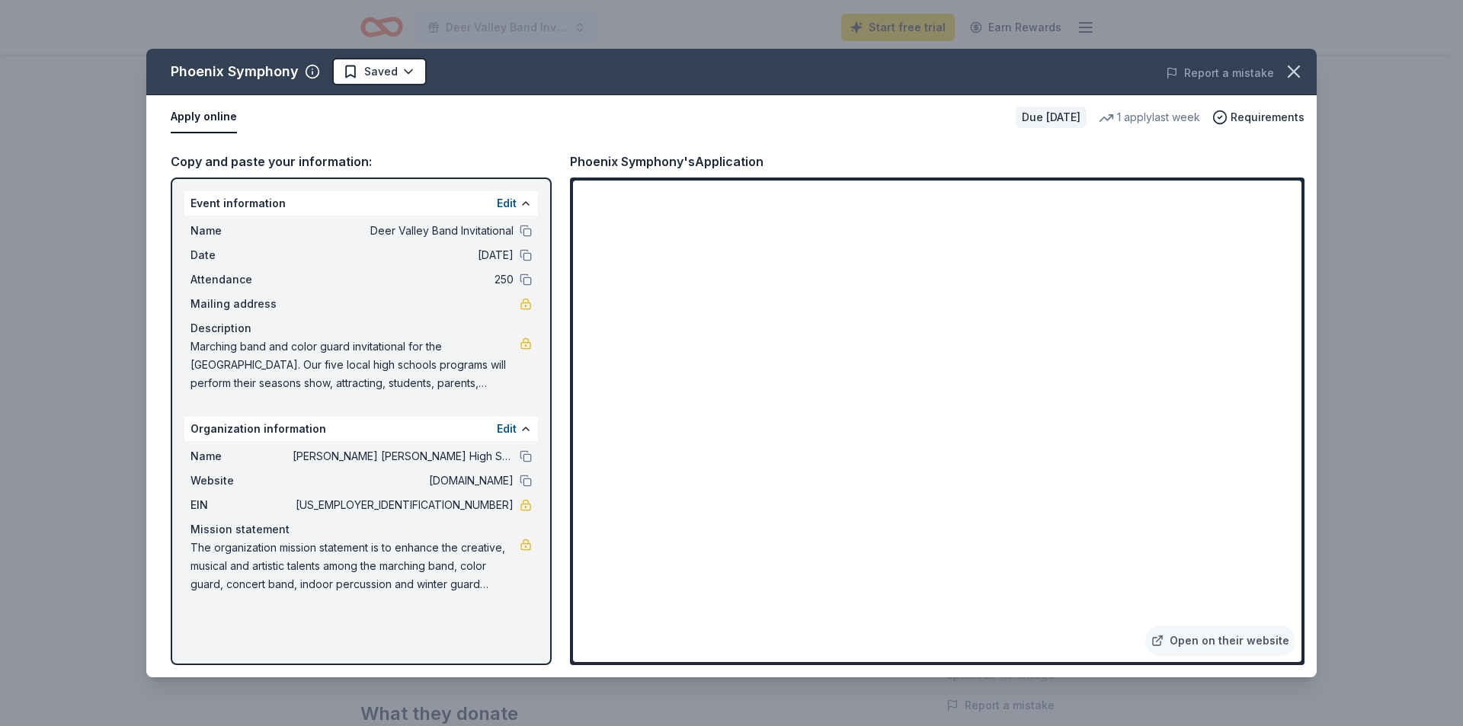
drag, startPoint x: 1349, startPoint y: 254, endPoint x: 1341, endPoint y: 292, distance: 38.3
click at [1341, 292] on div "Phoenix Symphony Saved Report a mistake Apply online Due in 22 days 1 apply las…" at bounding box center [731, 363] width 1463 height 726
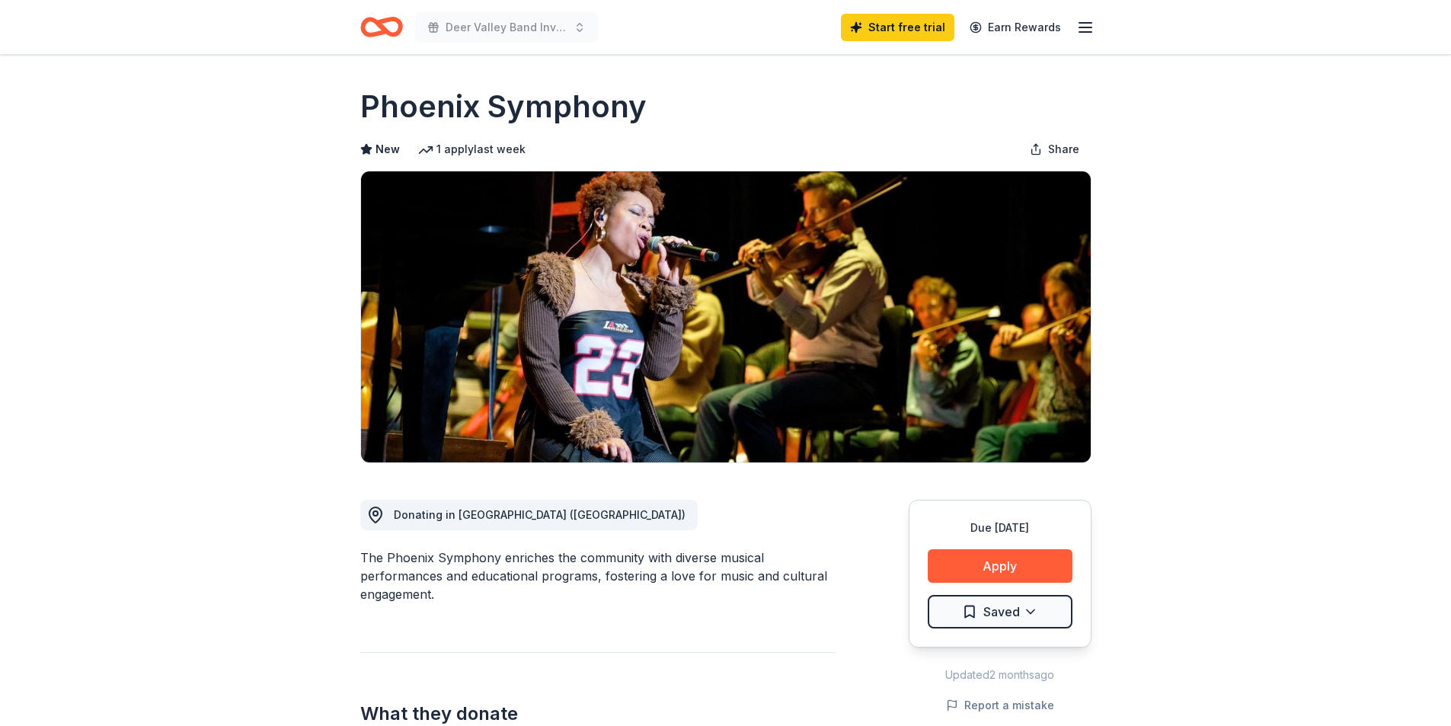
click at [1016, 564] on button "Apply" at bounding box center [1000, 566] width 145 height 34
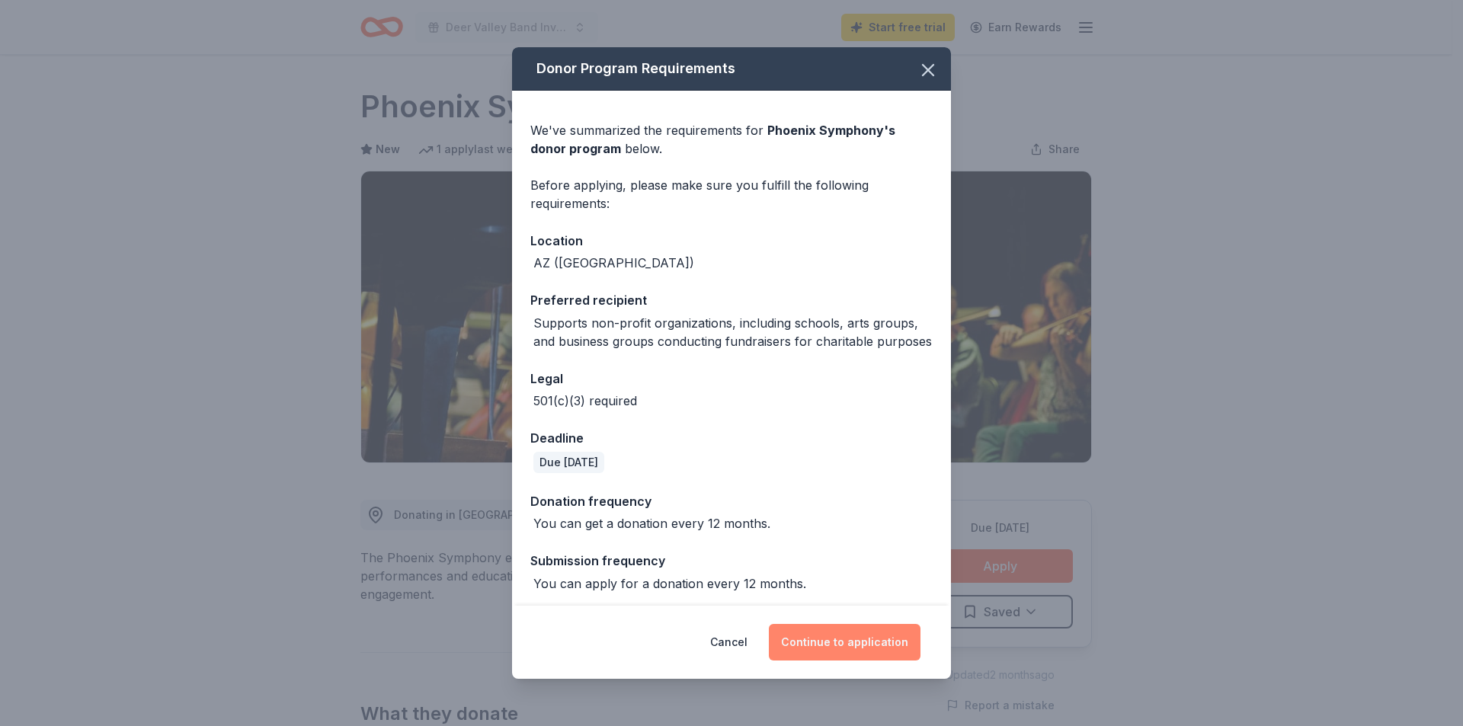
click at [837, 639] on button "Continue to application" at bounding box center [845, 642] width 152 height 37
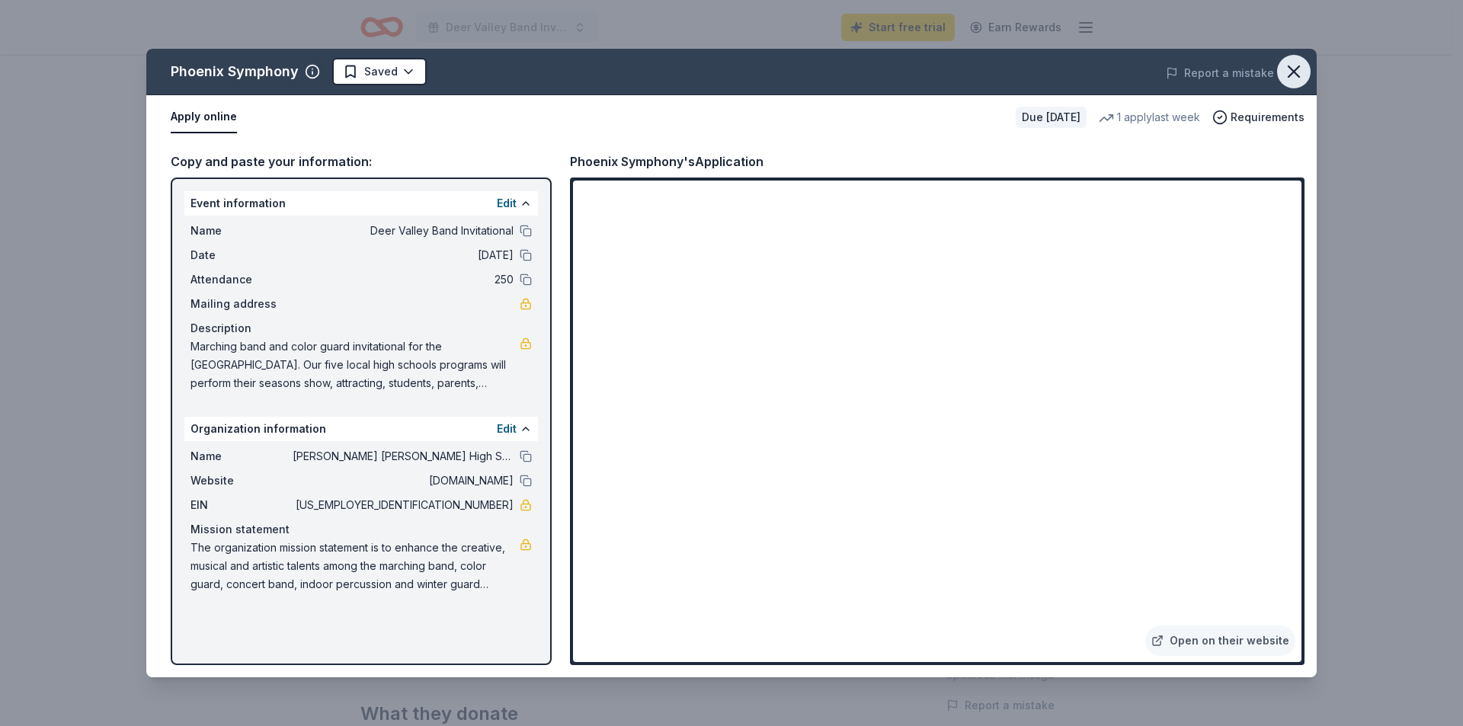
click at [1298, 72] on icon "button" at bounding box center [1293, 71] width 21 height 21
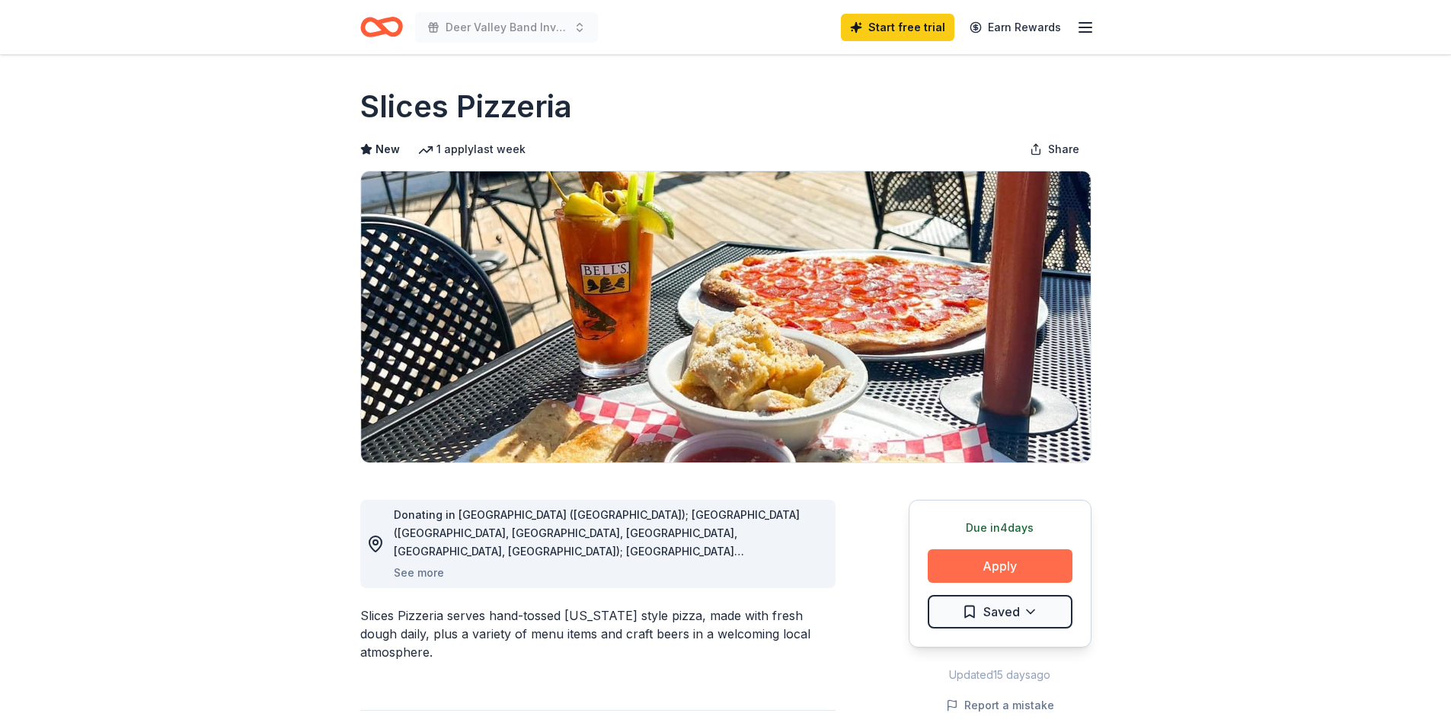
click at [1017, 568] on button "Apply" at bounding box center [1000, 566] width 145 height 34
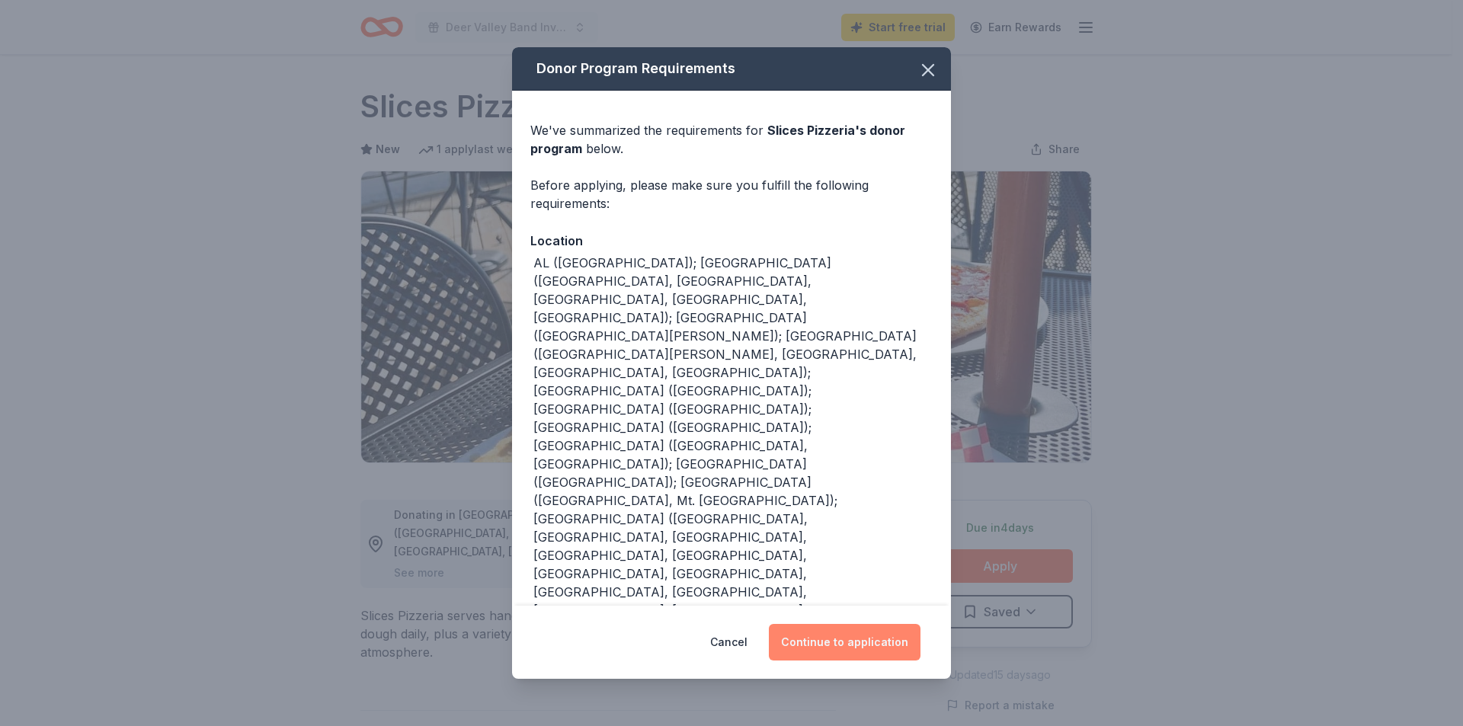
drag, startPoint x: 834, startPoint y: 650, endPoint x: 806, endPoint y: 638, distance: 30.7
click at [806, 638] on button "Continue to application" at bounding box center [845, 642] width 152 height 37
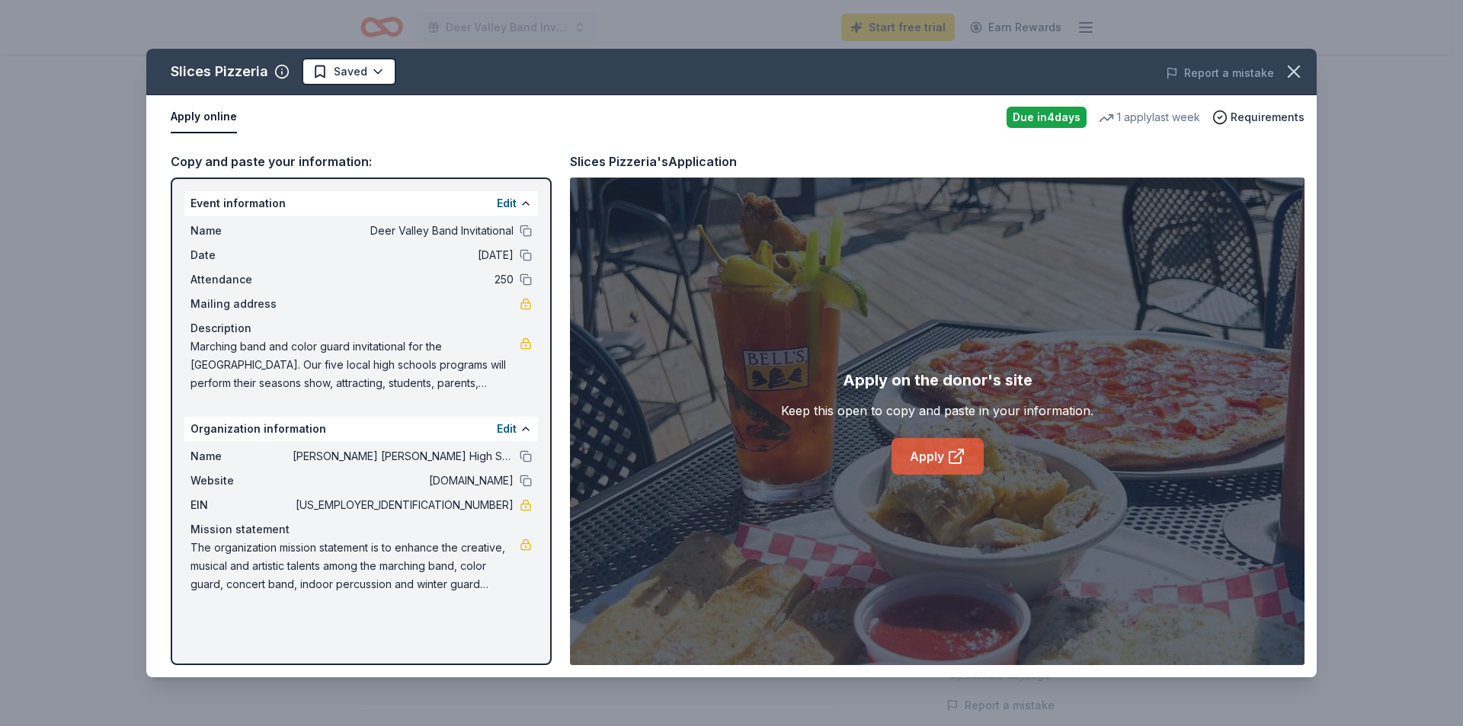
click at [948, 454] on icon at bounding box center [956, 456] width 18 height 18
click at [1304, 65] on button "button" at bounding box center [1294, 72] width 34 height 34
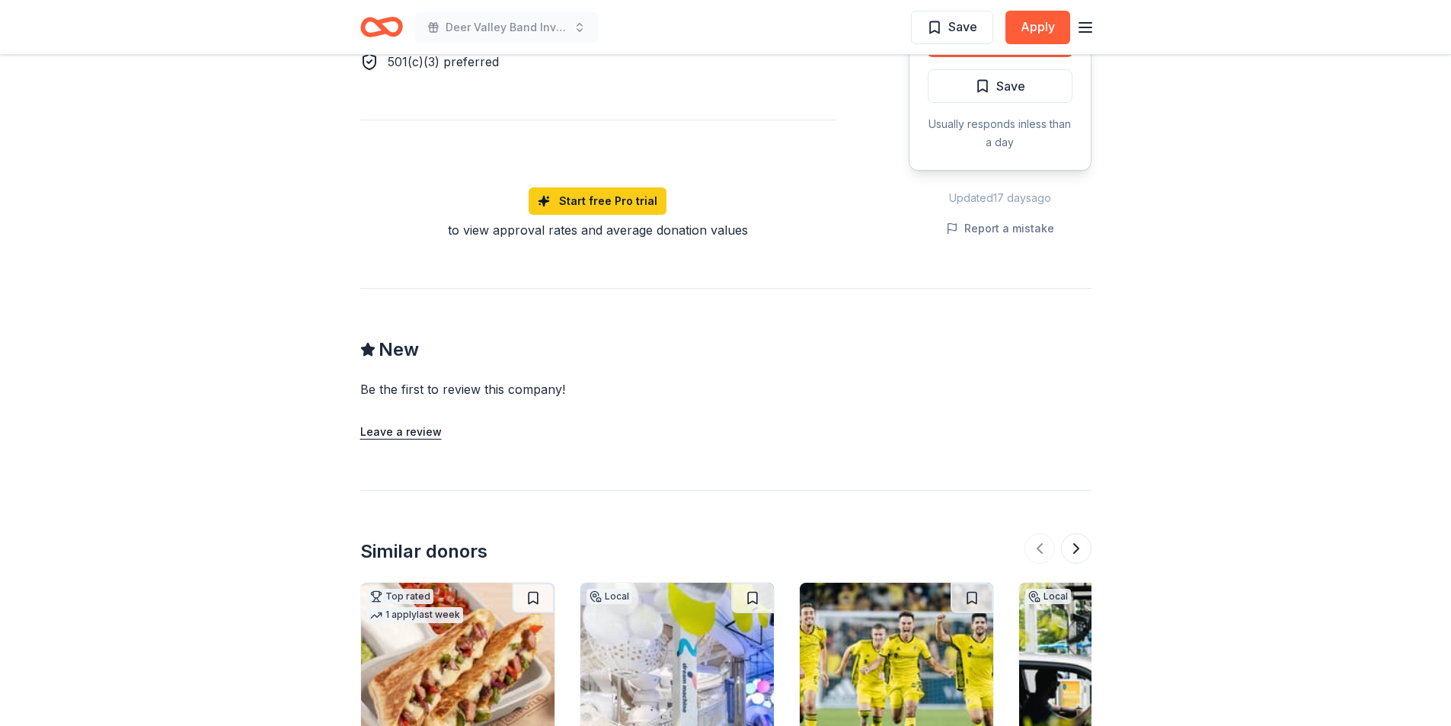
scroll to position [355, 0]
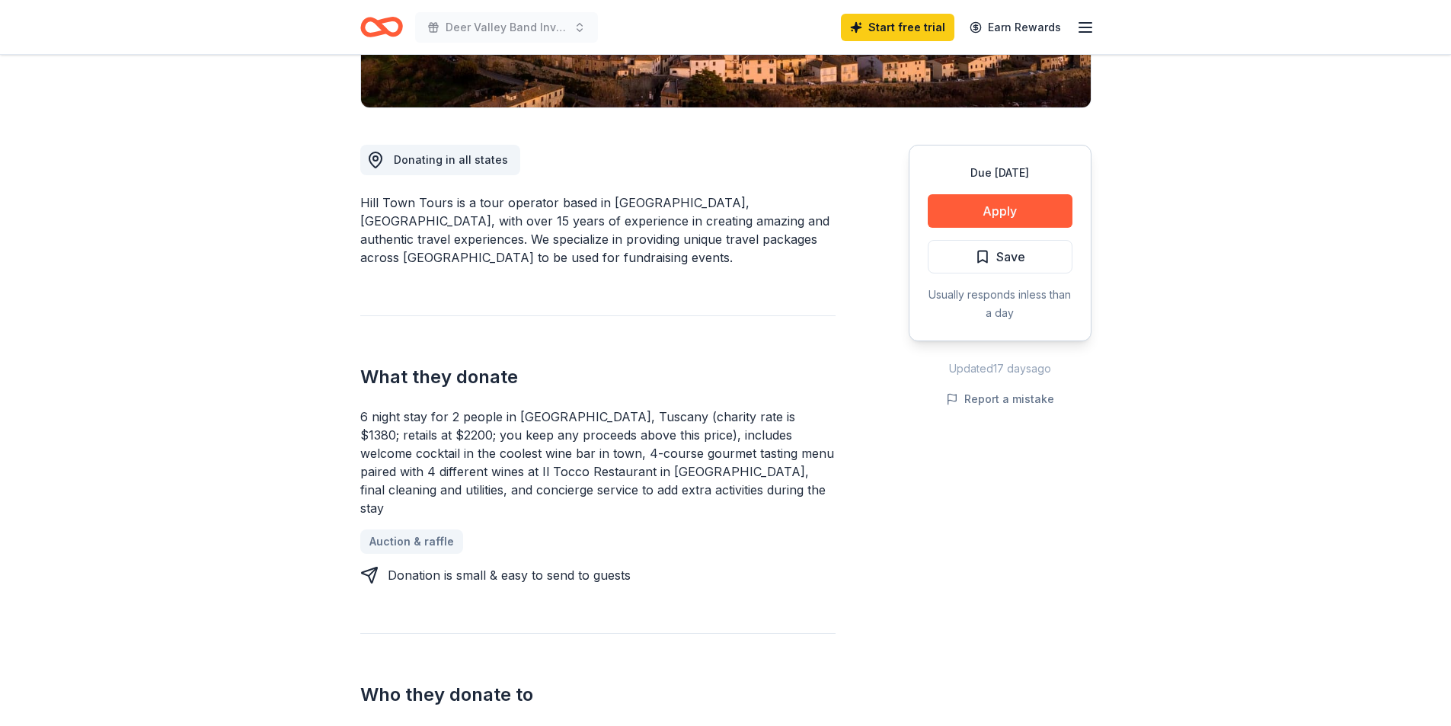
click at [1081, 26] on icon "button" at bounding box center [1086, 27] width 18 height 18
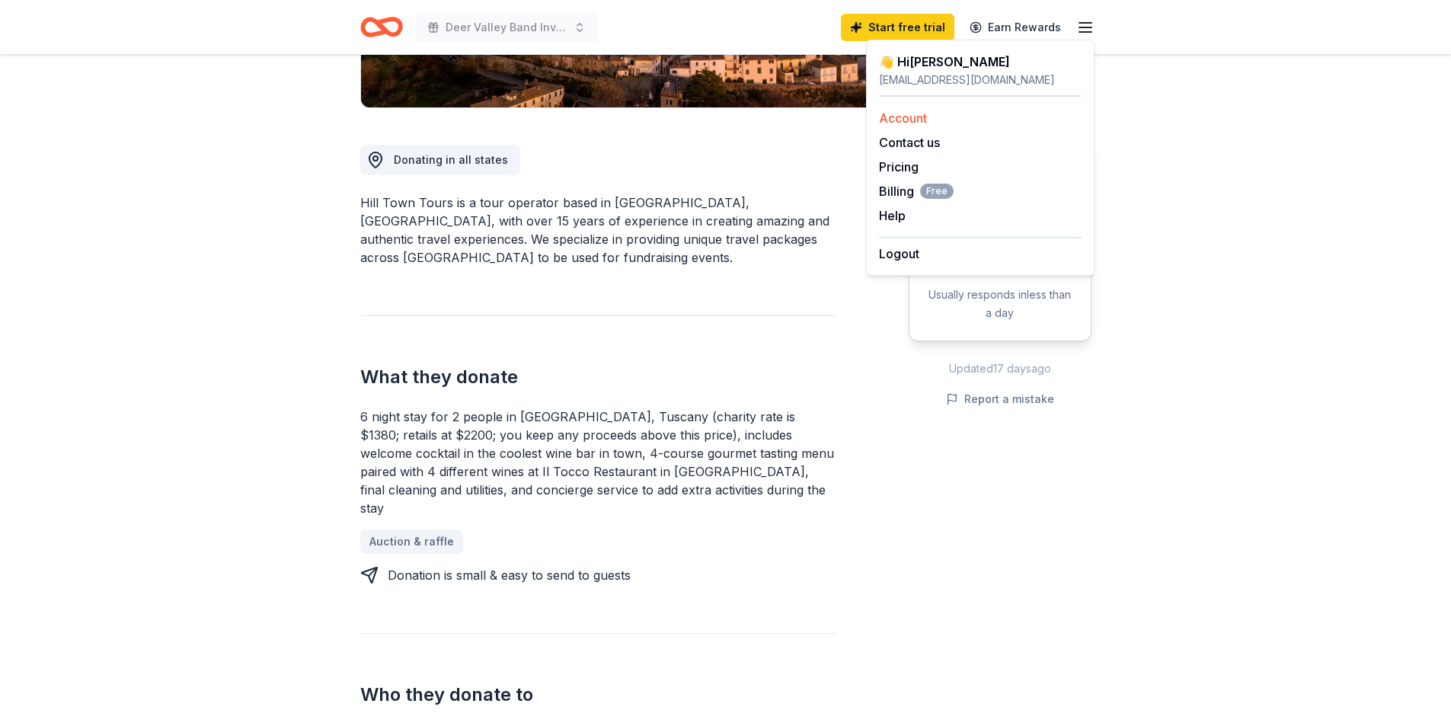
click at [913, 115] on link "Account" at bounding box center [903, 117] width 48 height 15
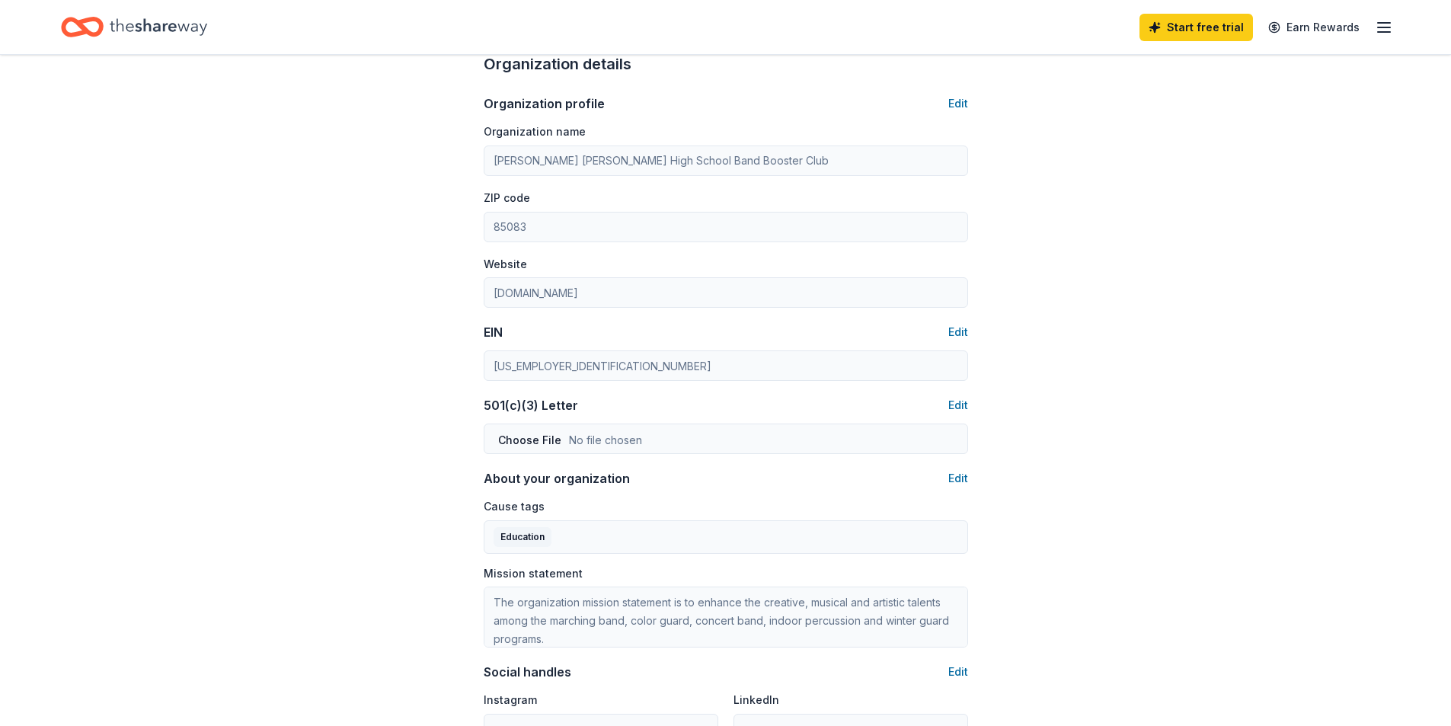
scroll to position [445, 0]
click at [962, 402] on button "Edit" at bounding box center [959, 404] width 20 height 18
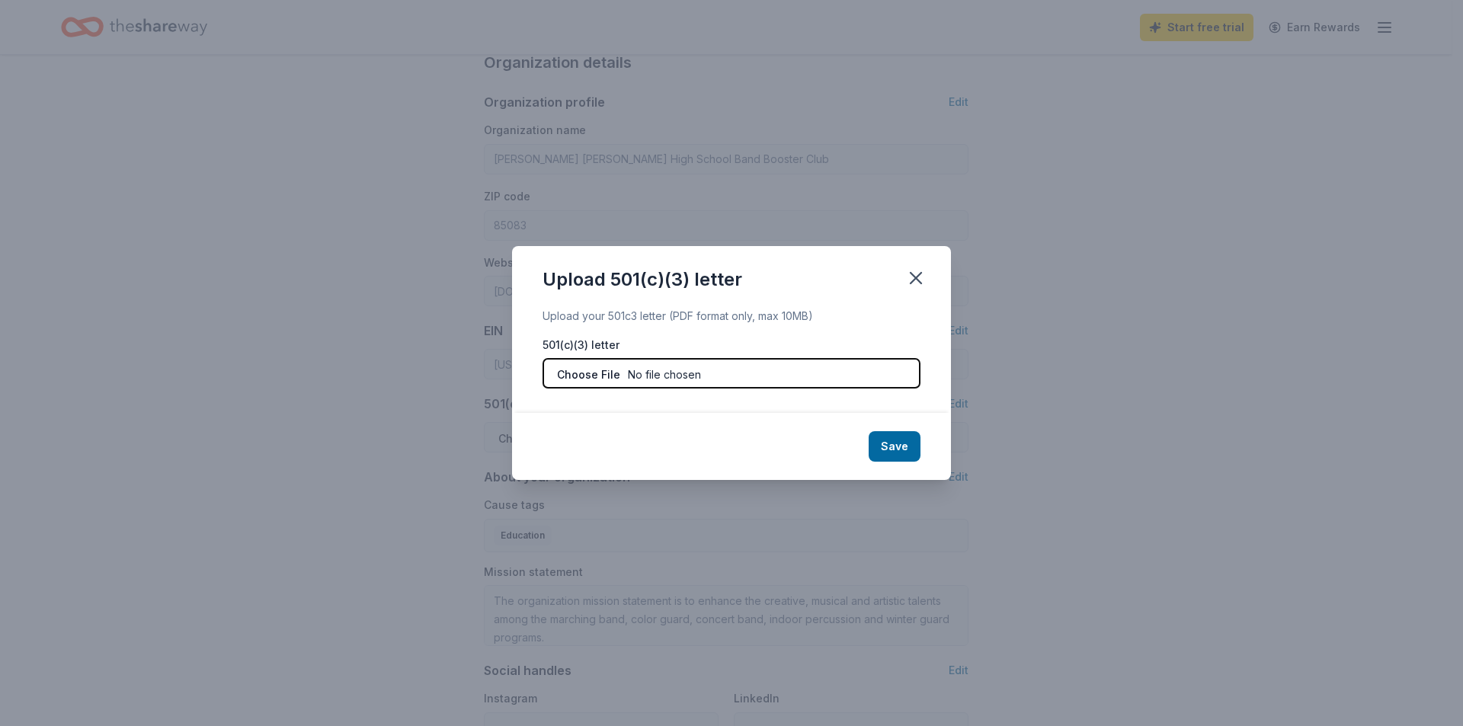
click at [737, 371] on input "file" at bounding box center [731, 373] width 378 height 30
type input "C:\fakepath\Corporate and Invitational Letter 25_26.pdf"
click at [893, 450] on button "Save" at bounding box center [895, 446] width 52 height 30
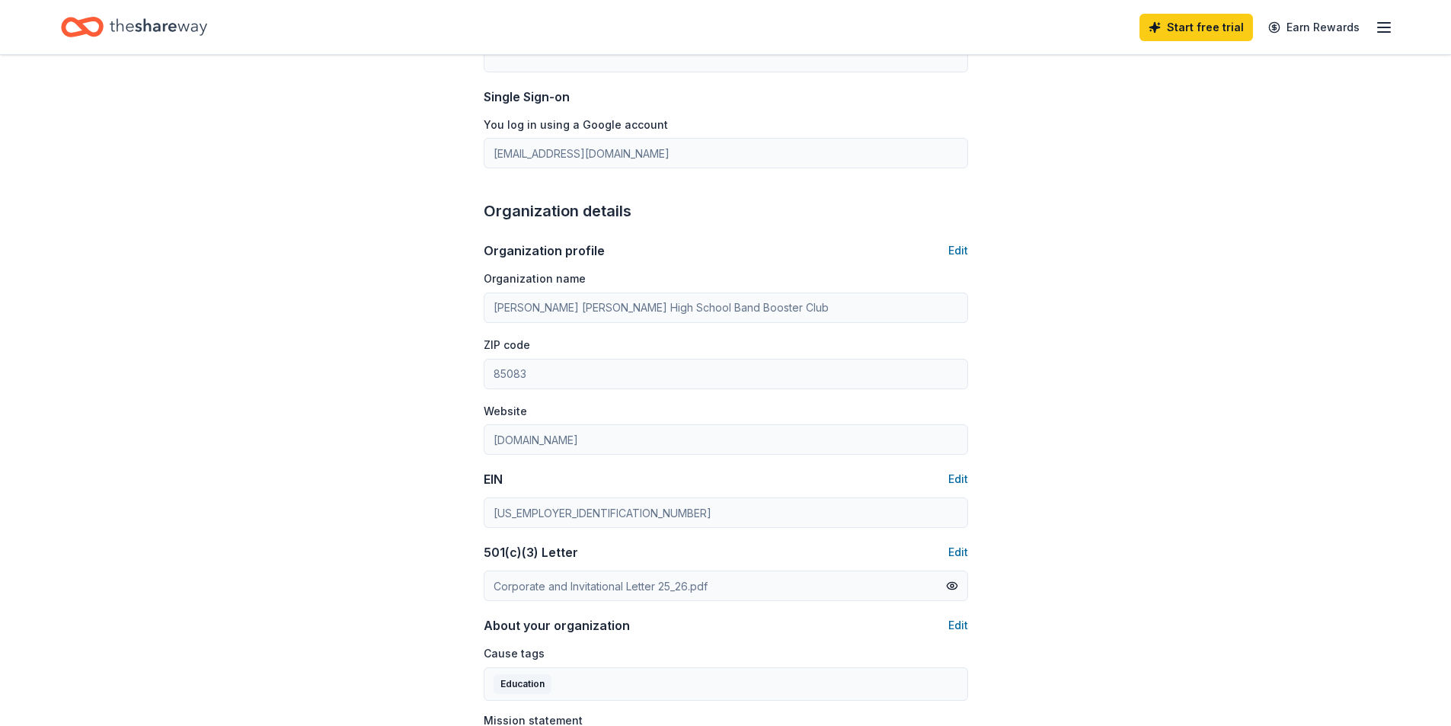
scroll to position [274, 0]
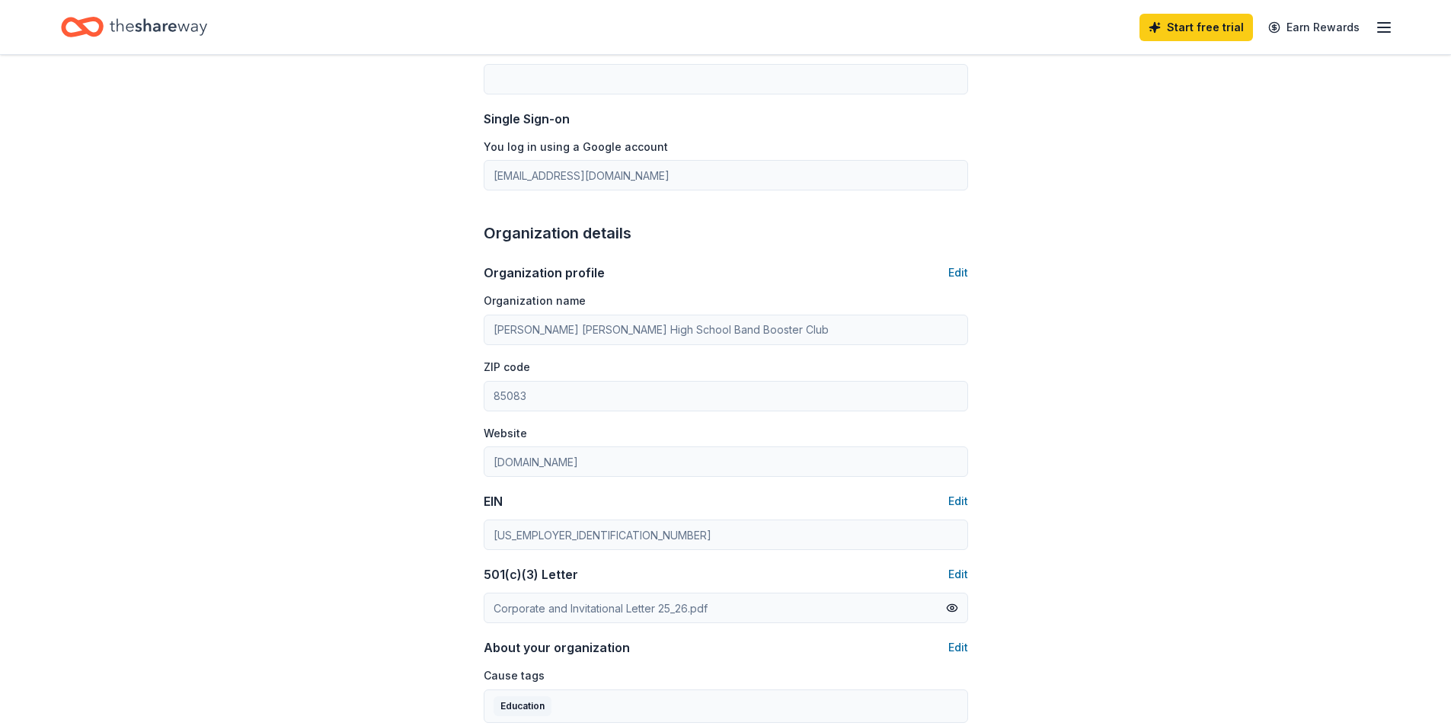
click at [1379, 28] on icon "button" at bounding box center [1384, 27] width 18 height 18
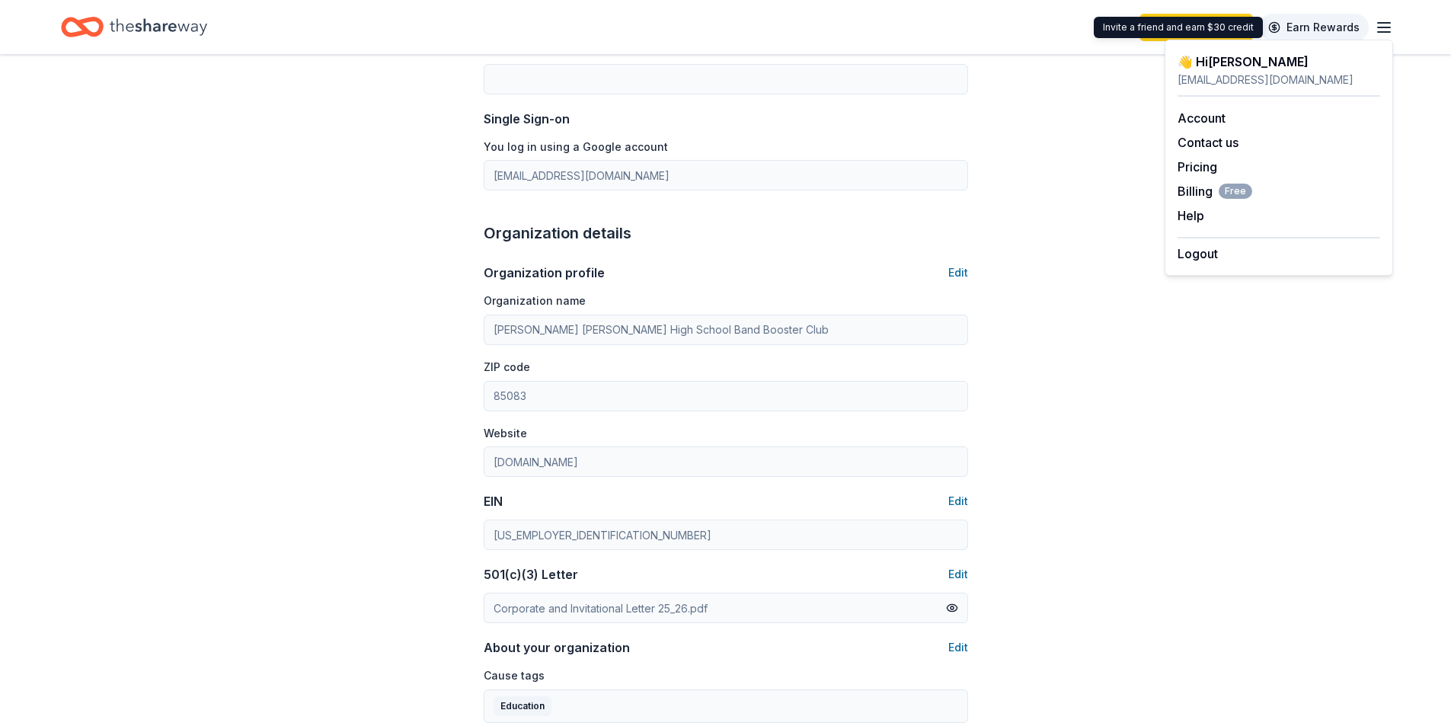
click at [1310, 28] on link "Earn Rewards" at bounding box center [1314, 27] width 110 height 27
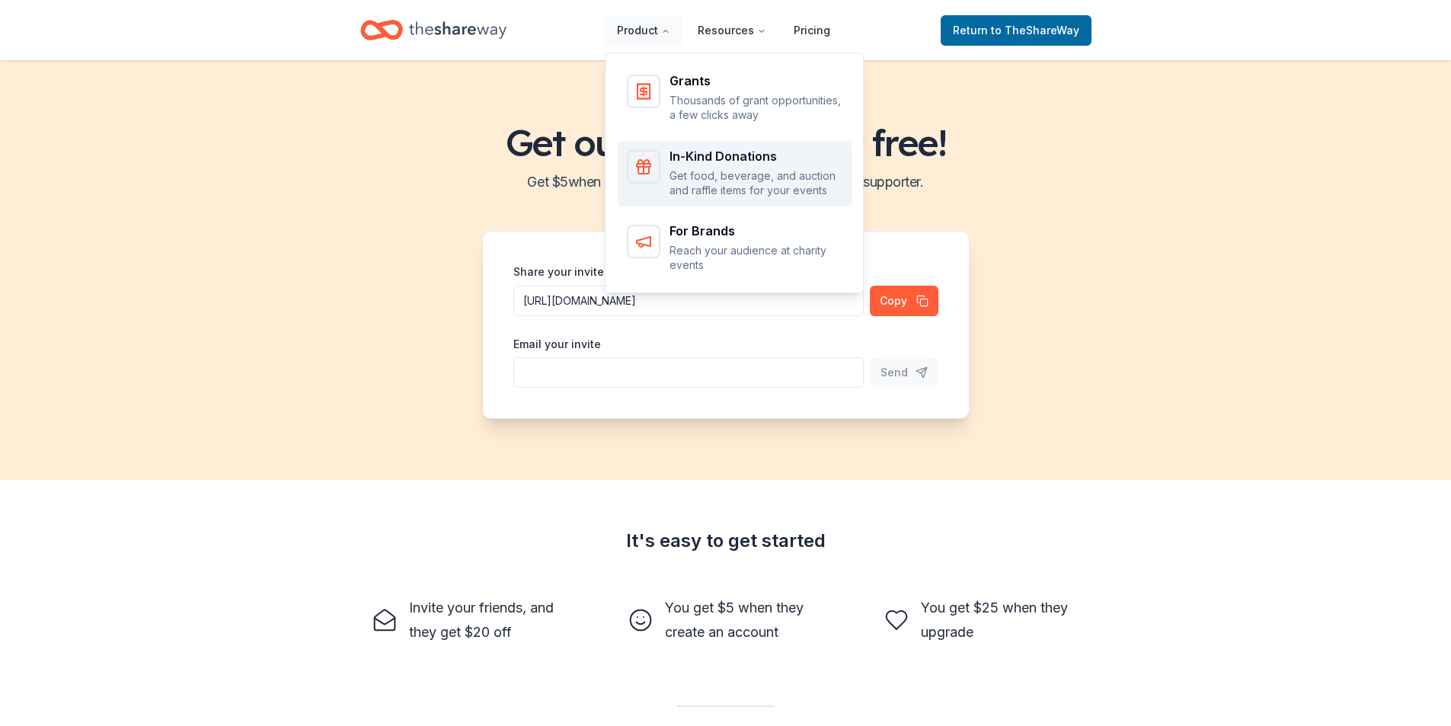
drag, startPoint x: 731, startPoint y: 172, endPoint x: 711, endPoint y: 169, distance: 20.0
click at [711, 169] on p "Get food, beverage, and auction and raffle items for your events" at bounding box center [757, 183] width 174 height 30
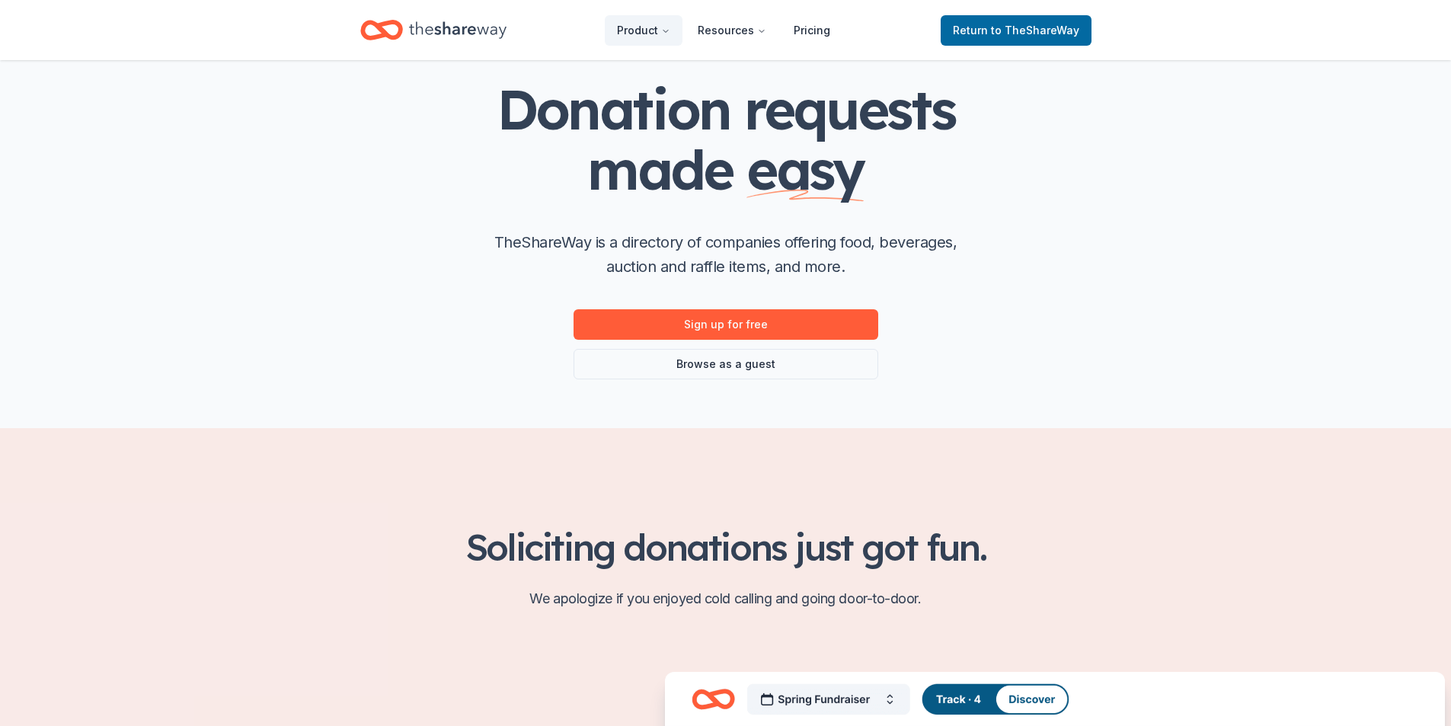
scroll to position [69, 0]
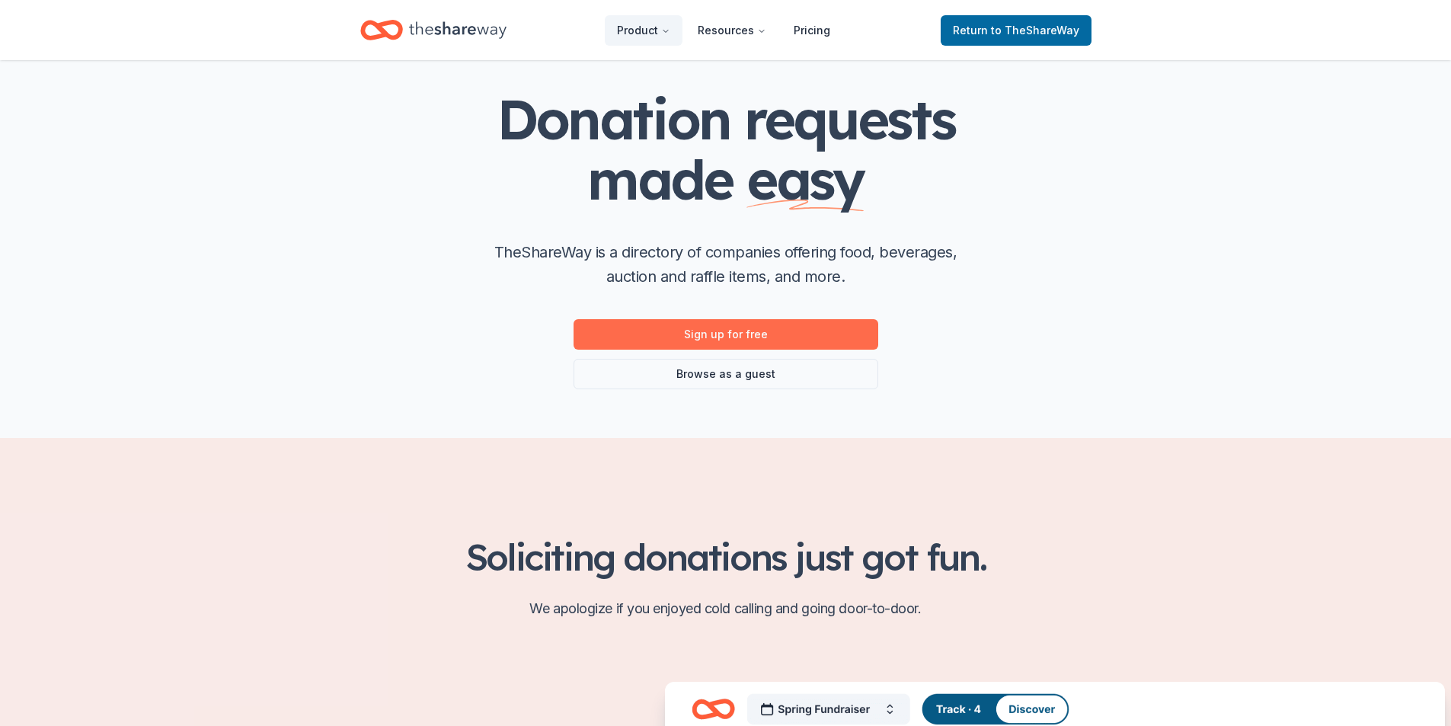
click at [728, 325] on link "Sign up for free" at bounding box center [726, 334] width 305 height 30
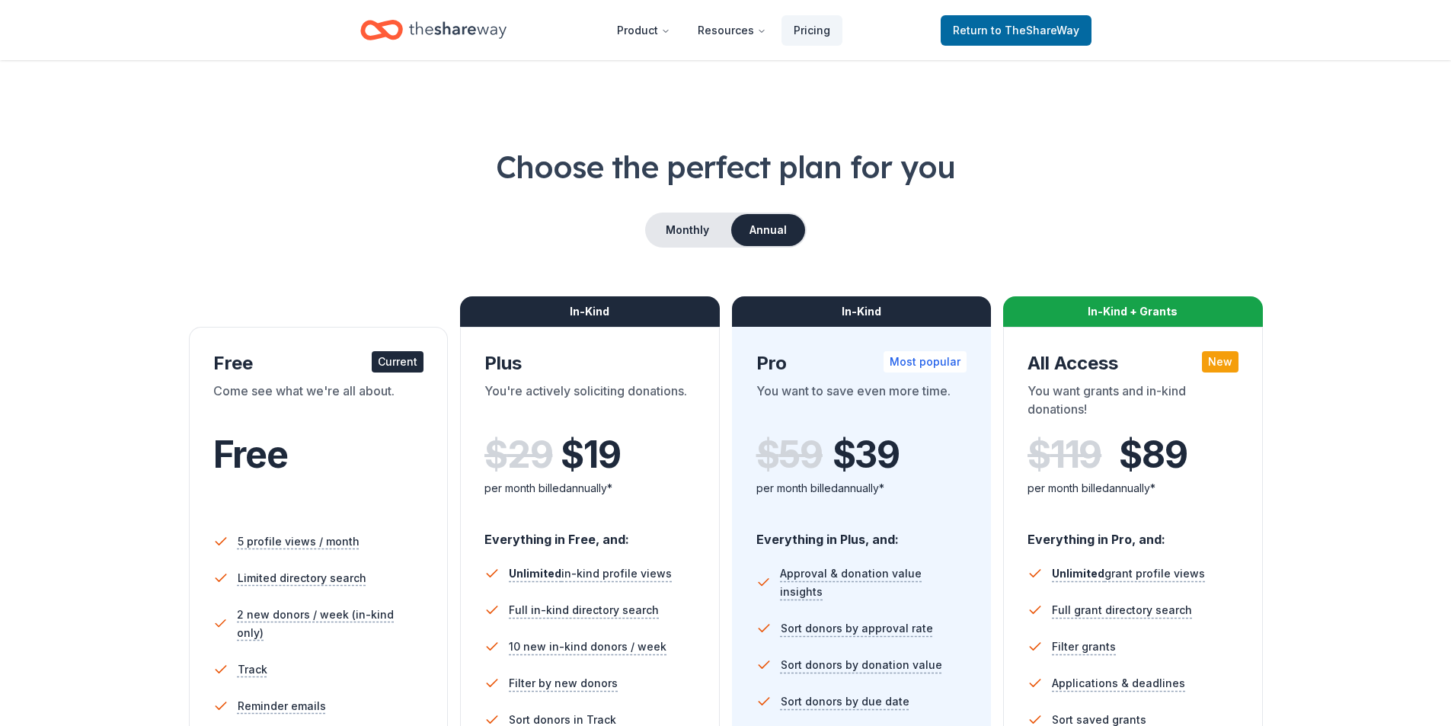
click at [402, 360] on div "Current" at bounding box center [398, 361] width 52 height 21
click at [1017, 36] on span "to TheShareWay" at bounding box center [1035, 30] width 88 height 13
click at [1017, 35] on span "to TheShareWay" at bounding box center [1035, 30] width 88 height 13
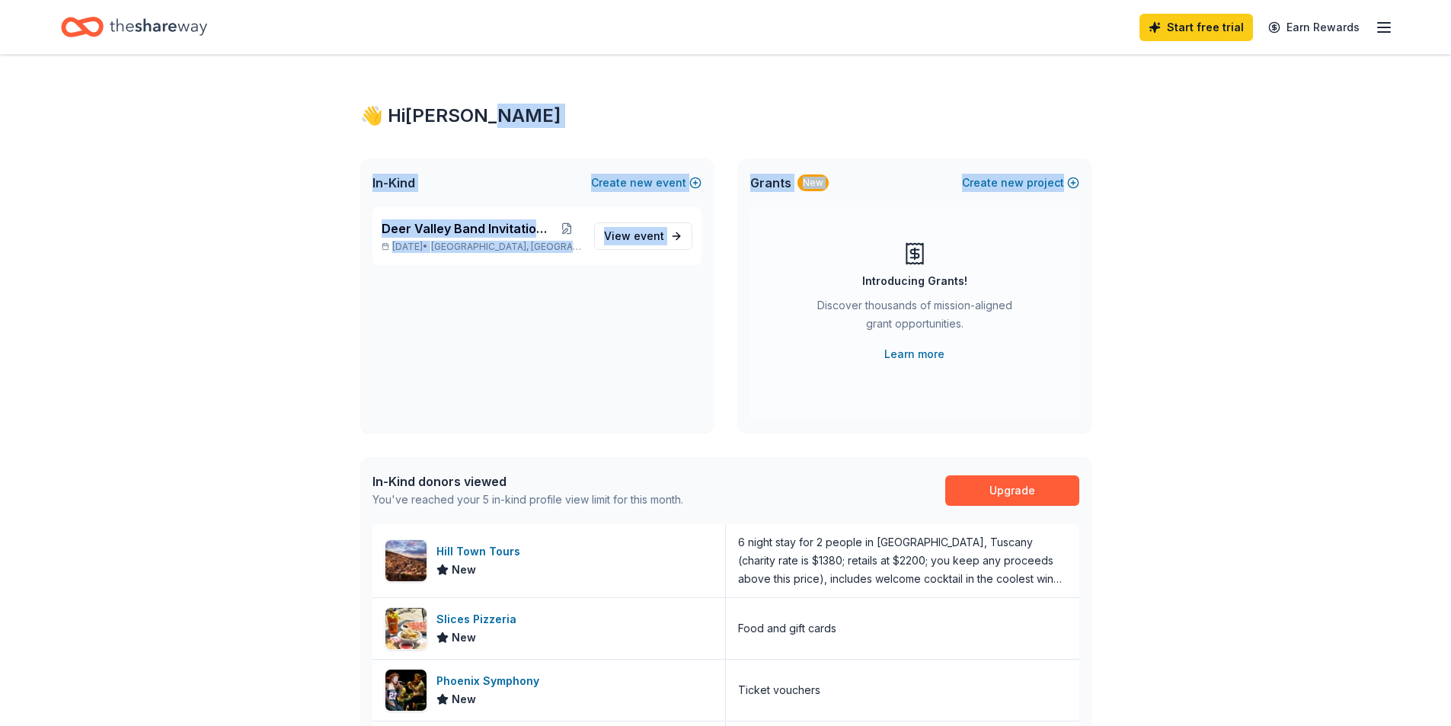
drag, startPoint x: 1451, startPoint y: 110, endPoint x: 1452, endPoint y: 202, distance: 92.2
click at [1451, 206] on div "👋 Hi [PERSON_NAME] In-Kind Create new event Deer Valley Band Invitational [DATE…" at bounding box center [725, 596] width 1451 height 1082
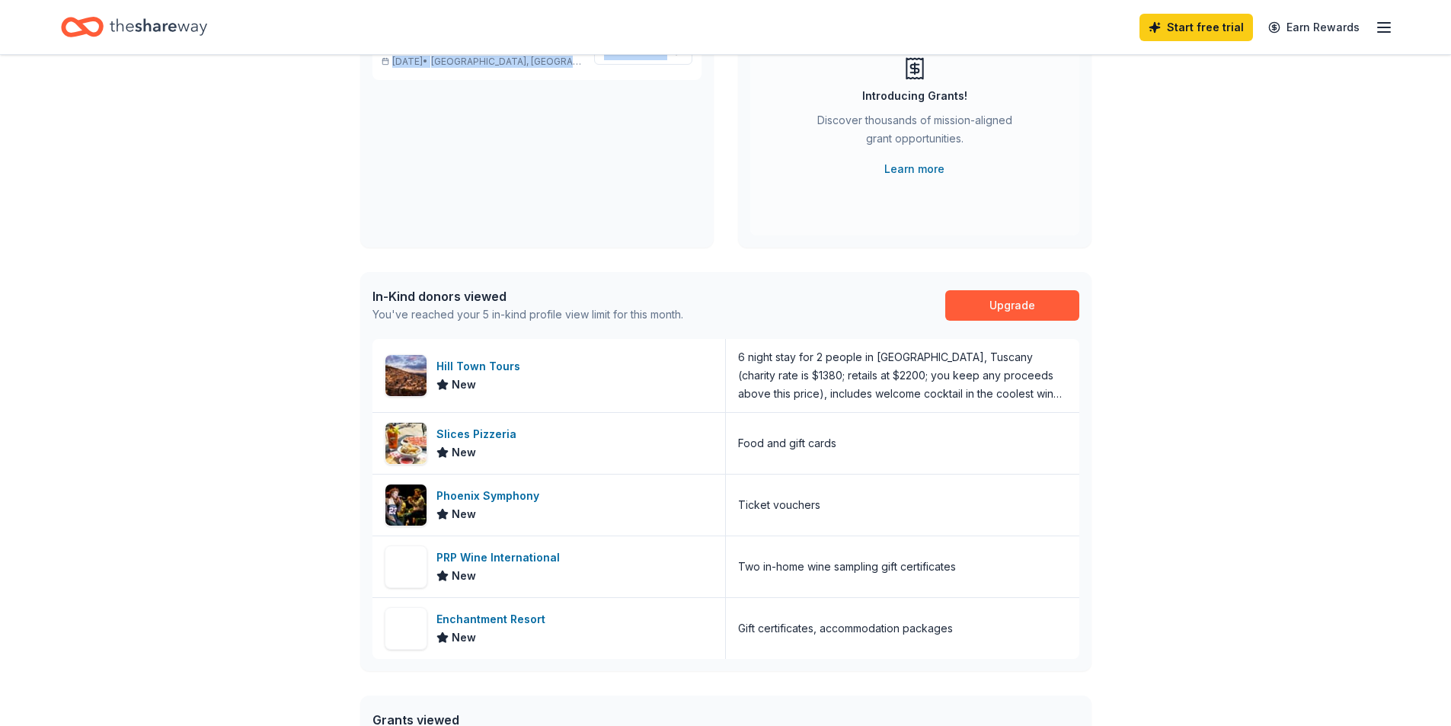
scroll to position [190, 0]
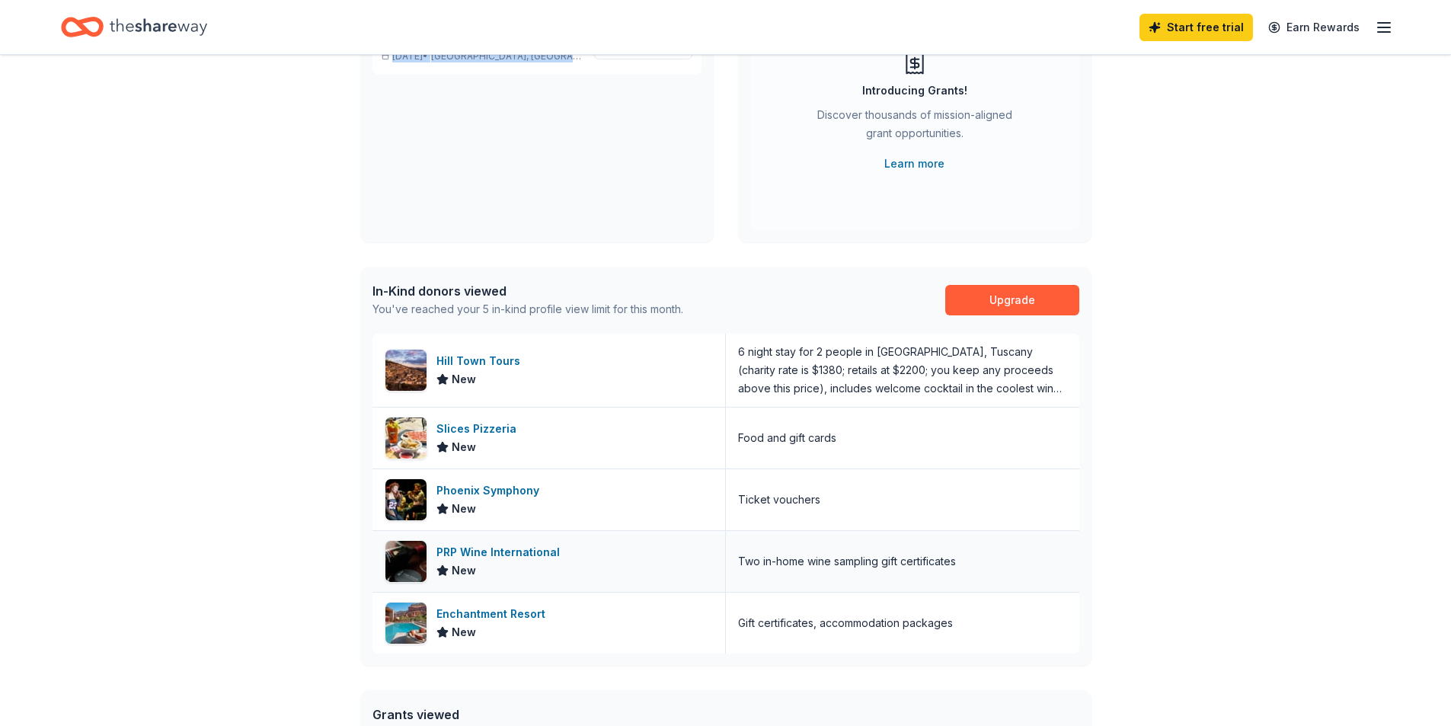
click at [526, 551] on div "PRP Wine International" at bounding box center [502, 552] width 130 height 18
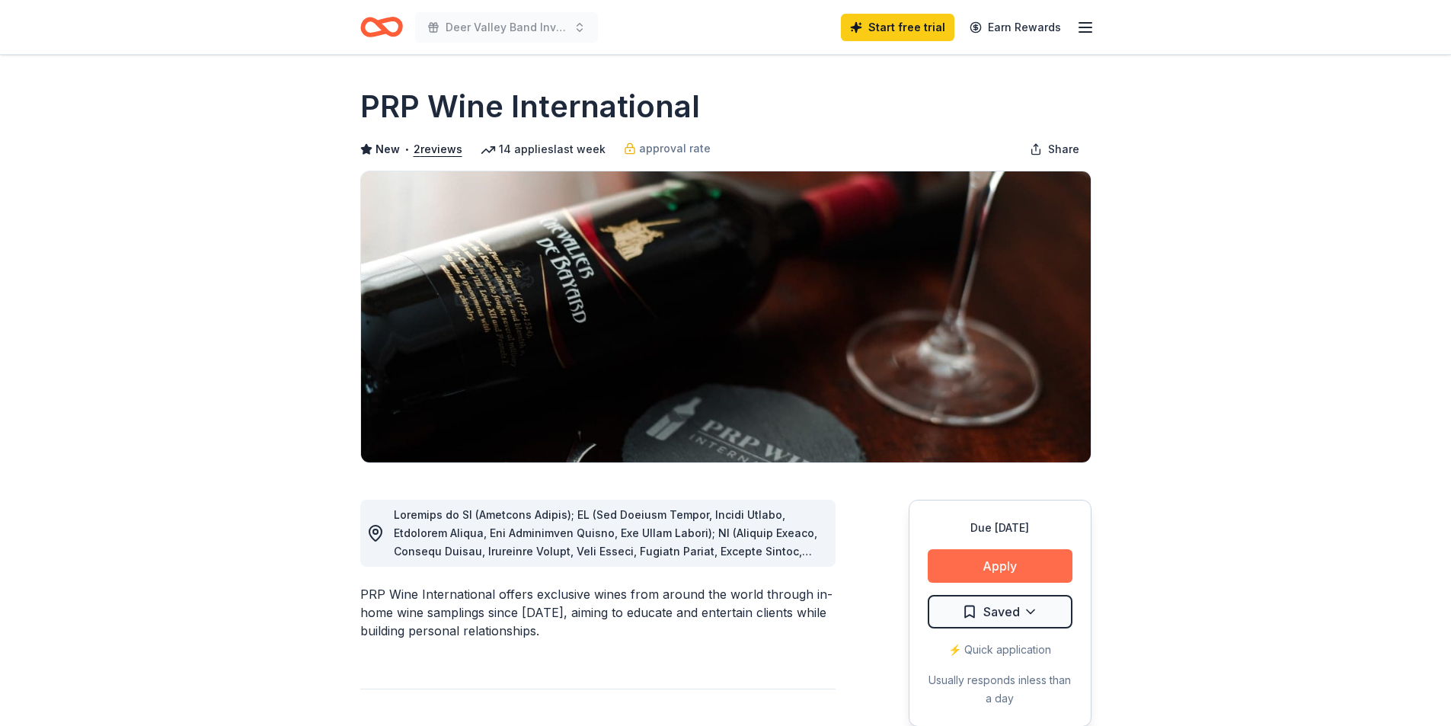
click at [1001, 558] on button "Apply" at bounding box center [1000, 566] width 145 height 34
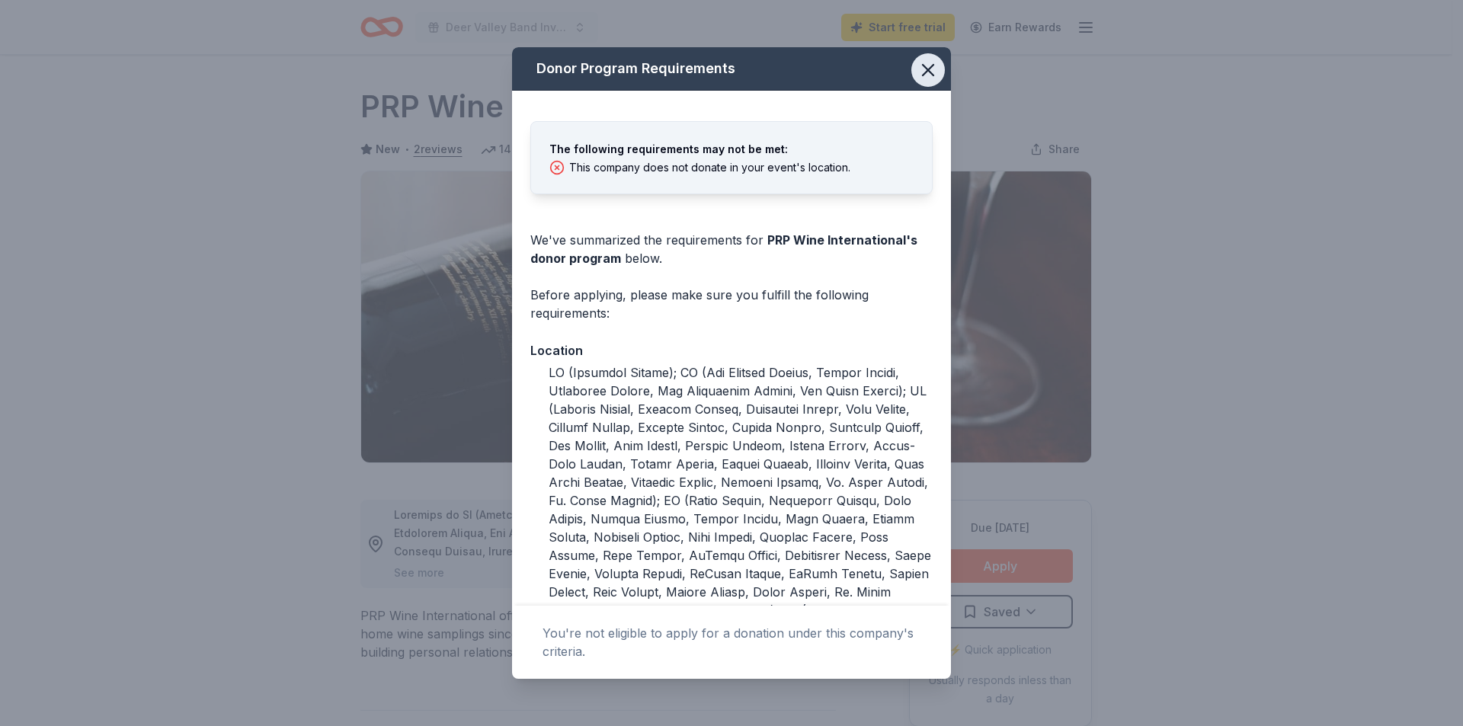
click at [918, 66] on icon "button" at bounding box center [927, 69] width 21 height 21
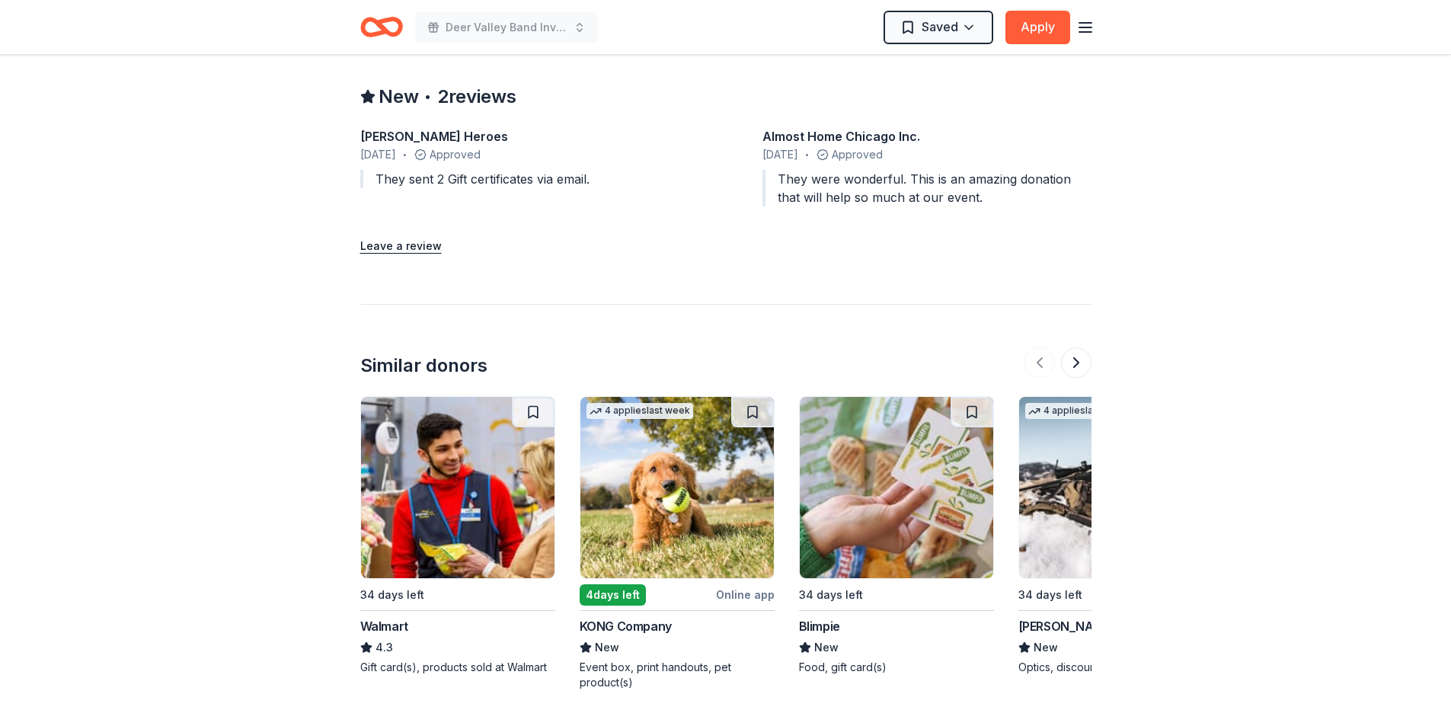
scroll to position [1450, 0]
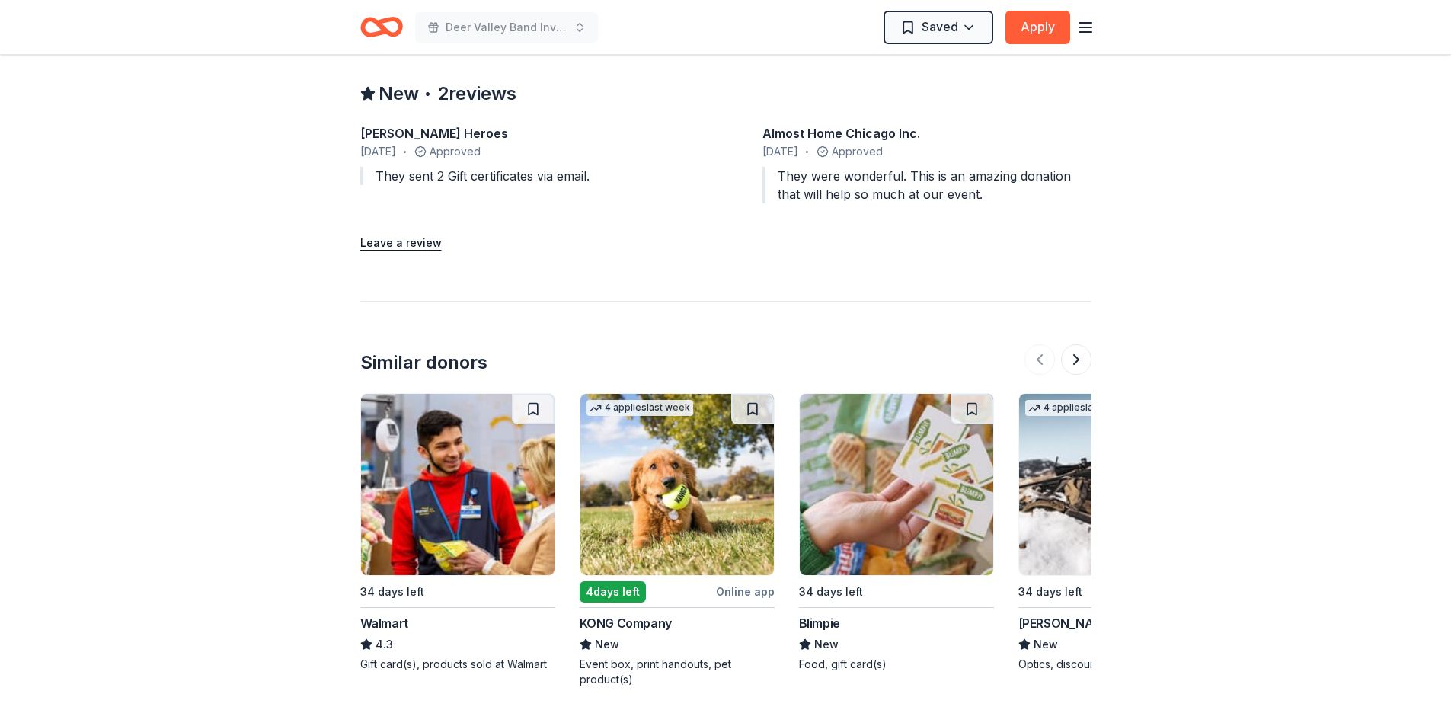
click at [635, 589] on div "4 days left" at bounding box center [613, 591] width 66 height 21
click at [443, 660] on div "Gift card(s), products sold at Walmart" at bounding box center [457, 664] width 195 height 15
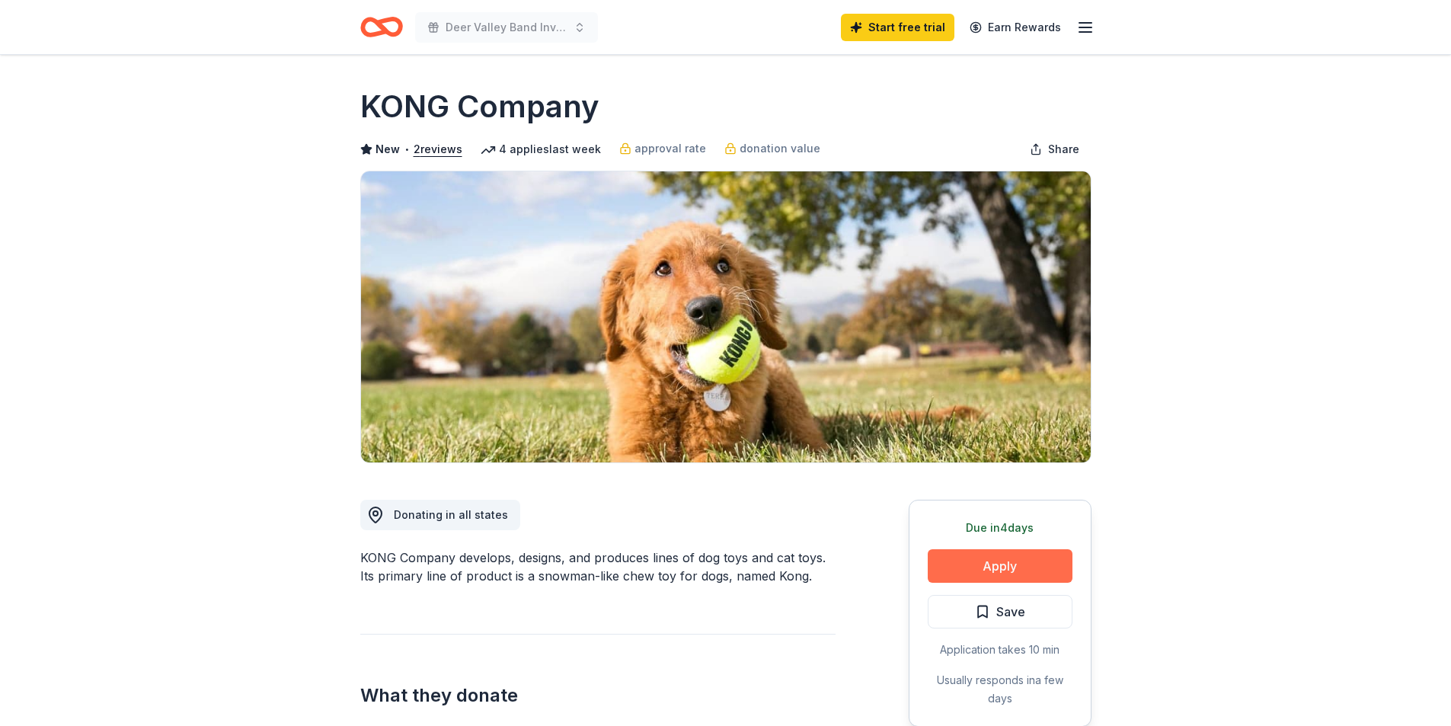
click at [982, 562] on button "Apply" at bounding box center [1000, 566] width 145 height 34
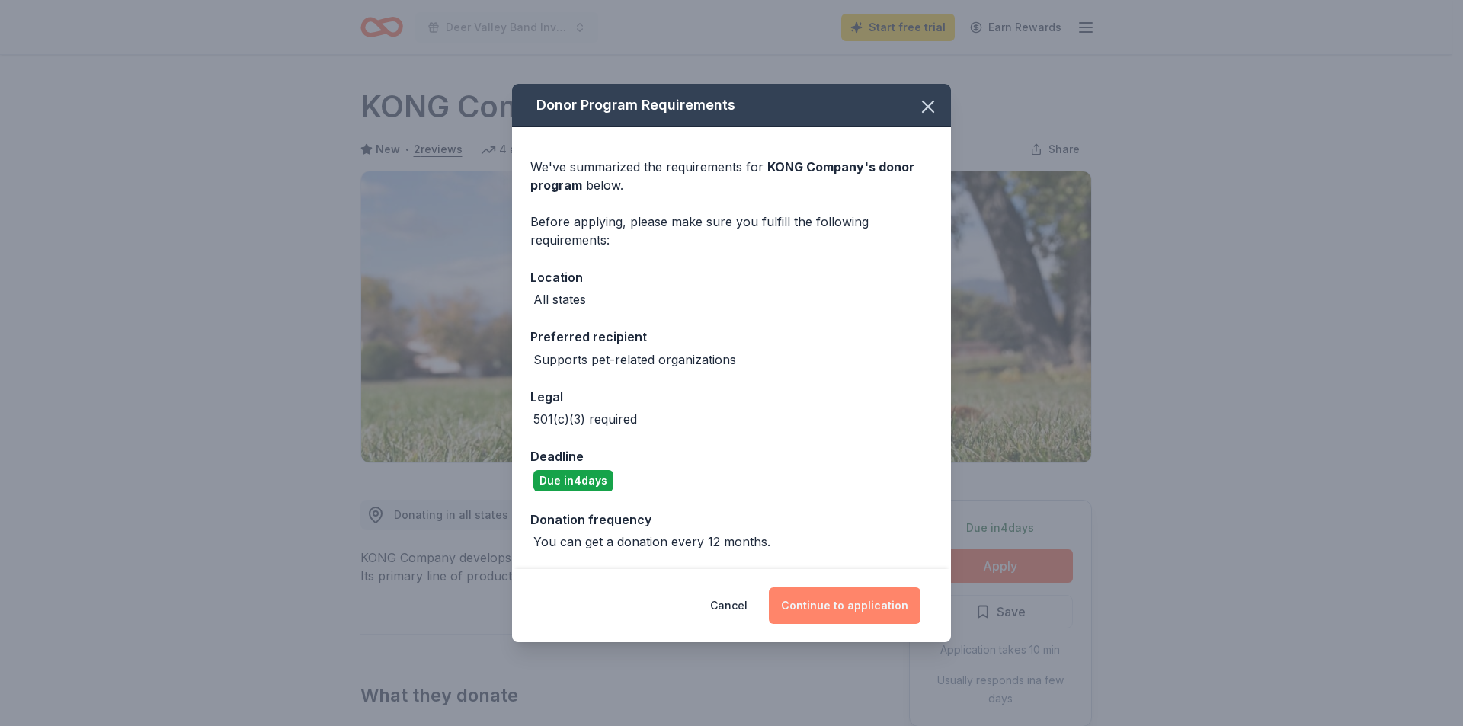
click at [825, 609] on button "Continue to application" at bounding box center [845, 605] width 152 height 37
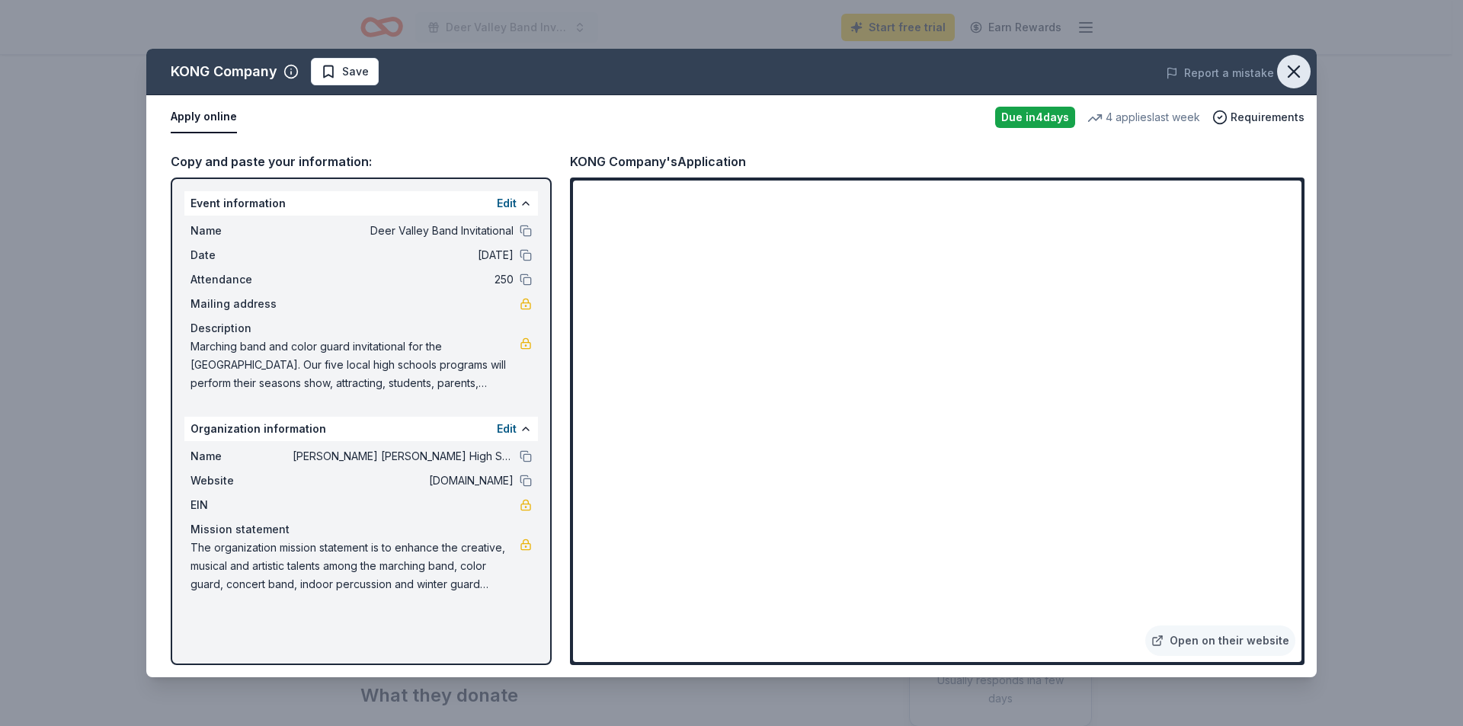
click at [1294, 73] on icon "button" at bounding box center [1293, 71] width 11 height 11
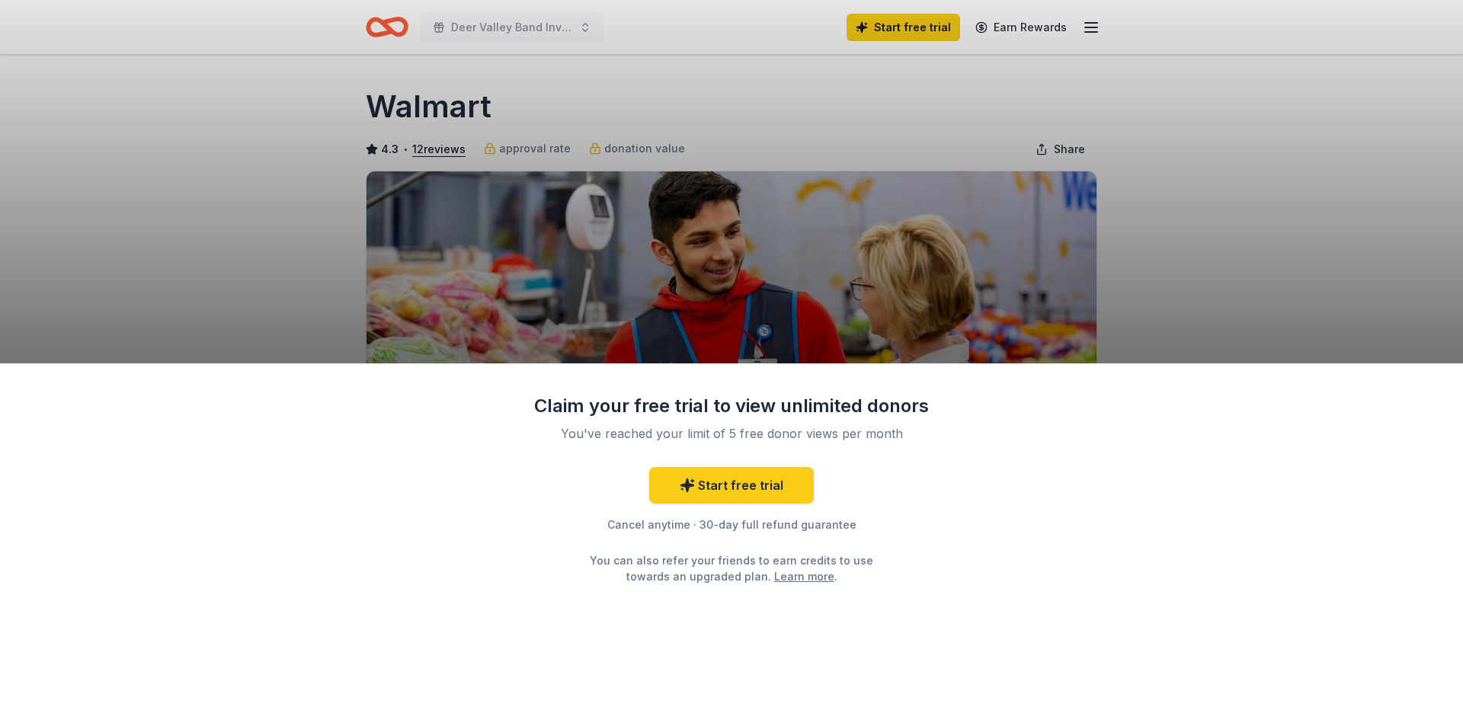
click at [1284, 197] on div "Claim your free trial to view unlimited donors You've reached your limit of 5 f…" at bounding box center [731, 363] width 1463 height 726
click at [1312, 306] on div "Claim your free trial to view unlimited donors You've reached your limit of 5 f…" at bounding box center [731, 363] width 1463 height 726
click at [1276, 216] on div "Claim your free trial to view unlimited donors You've reached your limit of 5 f…" at bounding box center [731, 363] width 1463 height 726
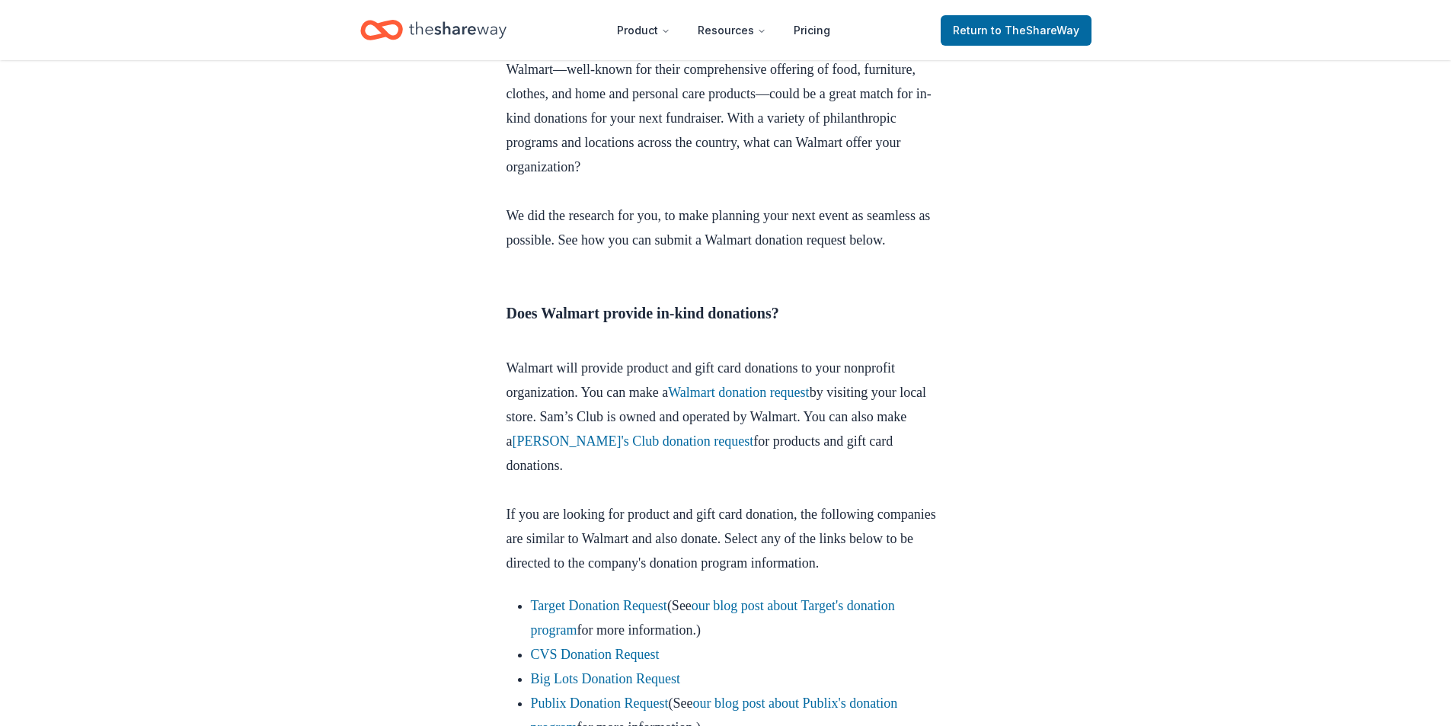
scroll to position [498, 0]
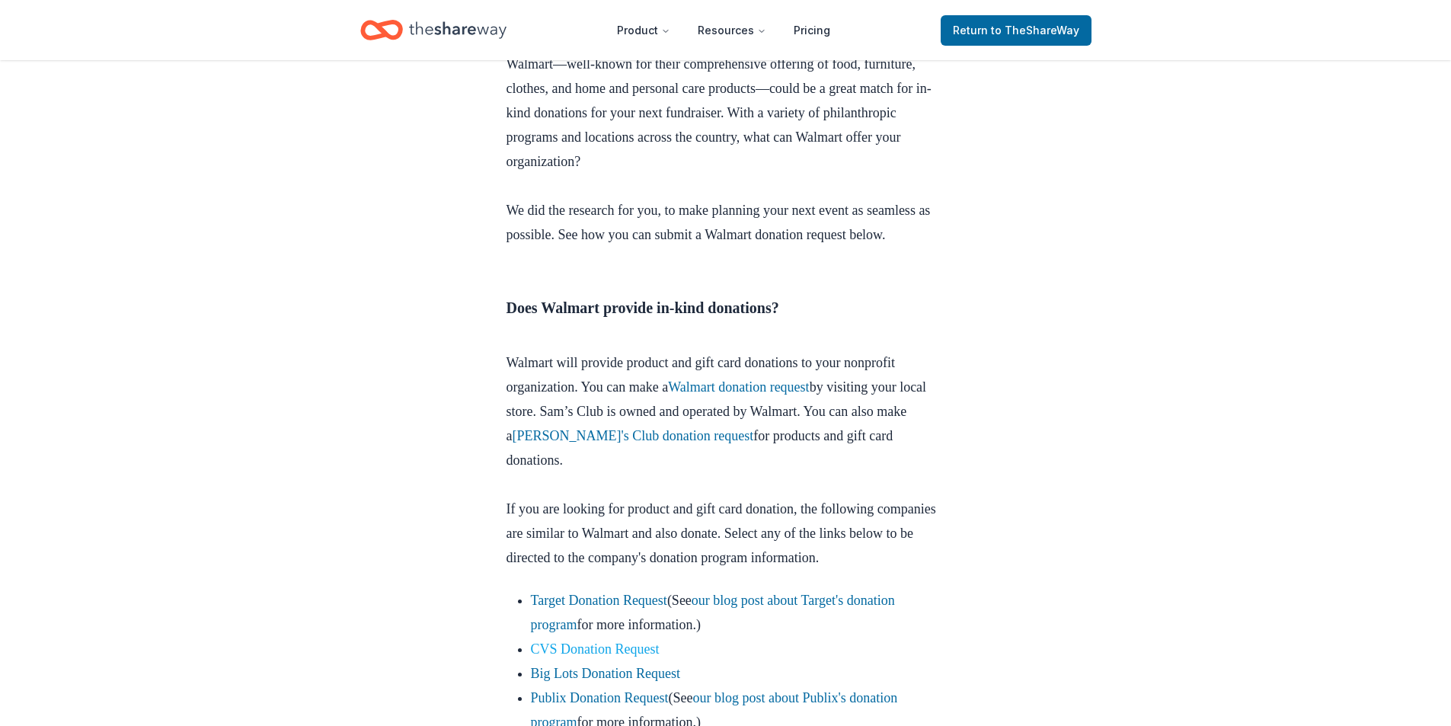
click at [617, 657] on link "CVS Donation Request" at bounding box center [595, 649] width 129 height 15
